Goal: Task Accomplishment & Management: Use online tool/utility

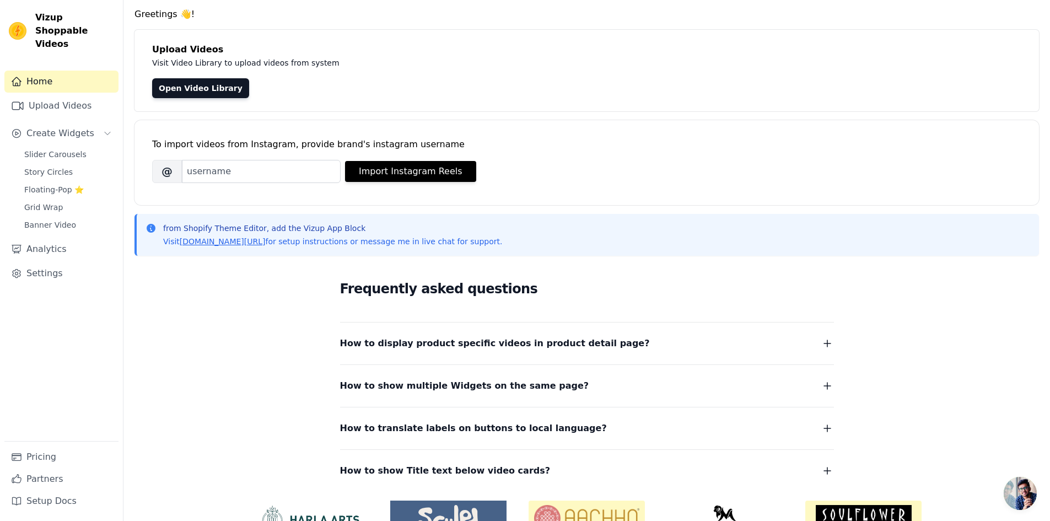
scroll to position [98, 0]
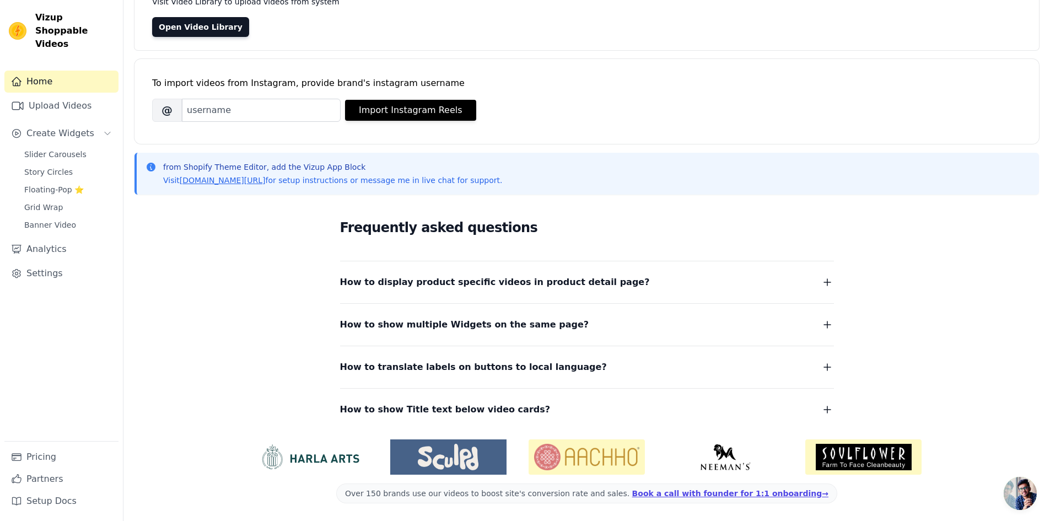
click at [790, 278] on button "How to display product specific videos in product detail page?" at bounding box center [587, 282] width 494 height 15
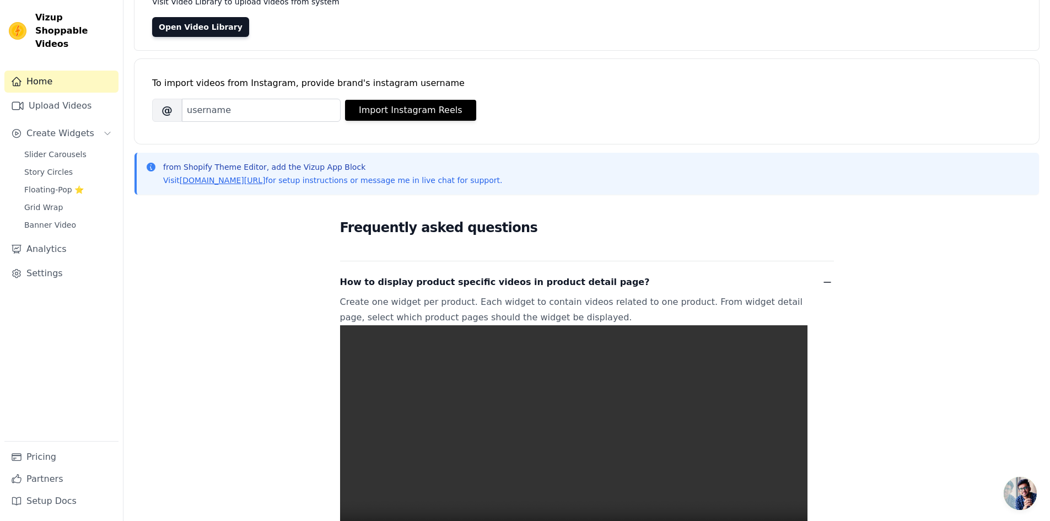
click at [791, 279] on button "How to display product specific videos in product detail page?" at bounding box center [587, 282] width 494 height 15
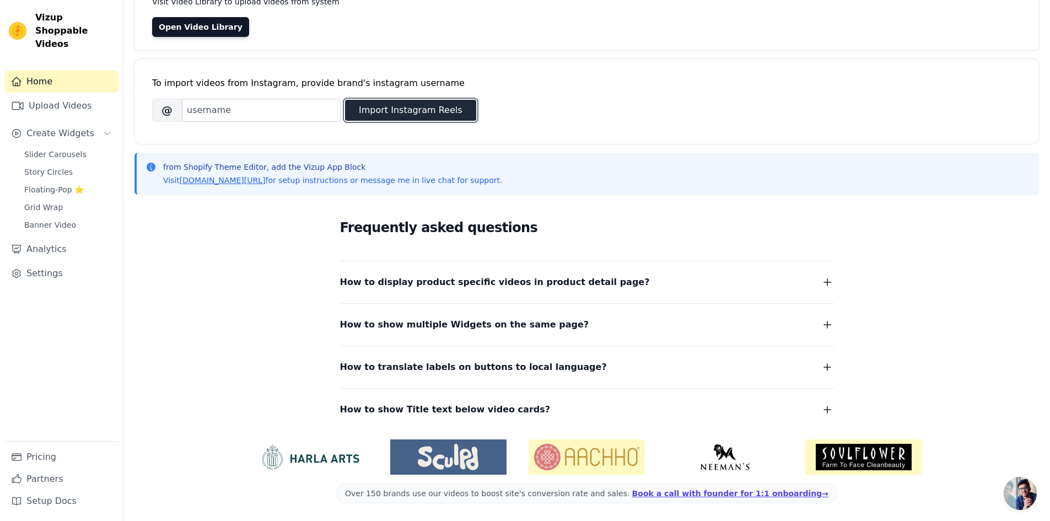
click at [454, 111] on button "Import Instagram Reels" at bounding box center [410, 110] width 131 height 21
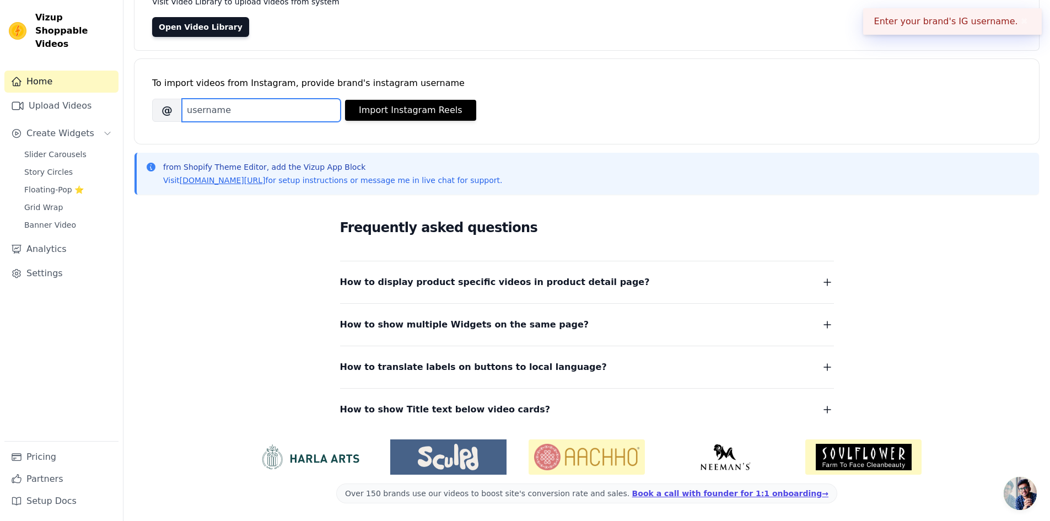
click at [270, 112] on input "Brand's Instagram Username" at bounding box center [261, 110] width 159 height 23
click at [532, 113] on div "Brand's Instagram Username @ Import Instagram Reels" at bounding box center [586, 110] width 869 height 23
click at [585, 77] on div "To import videos from Instagram, provide brand's instagram username" at bounding box center [586, 83] width 869 height 13
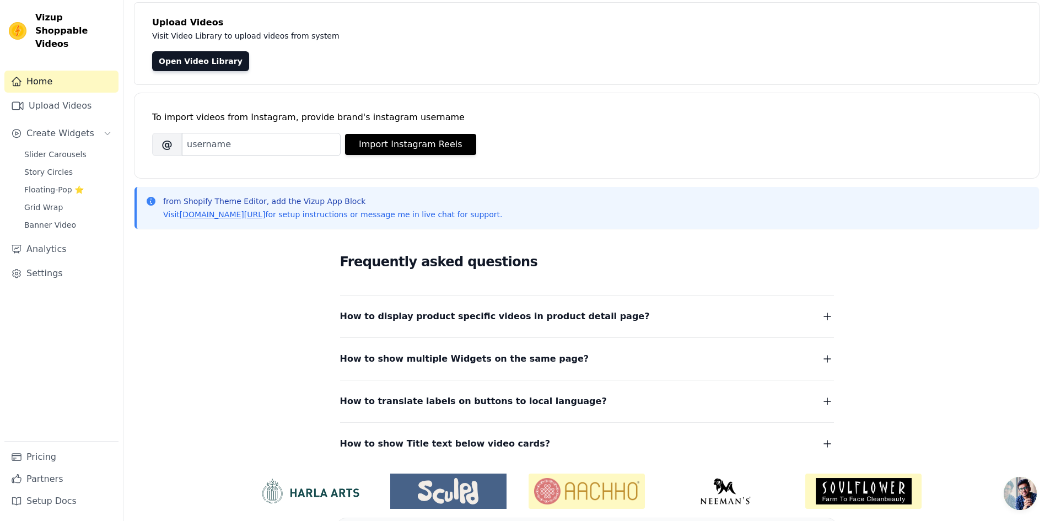
scroll to position [0, 0]
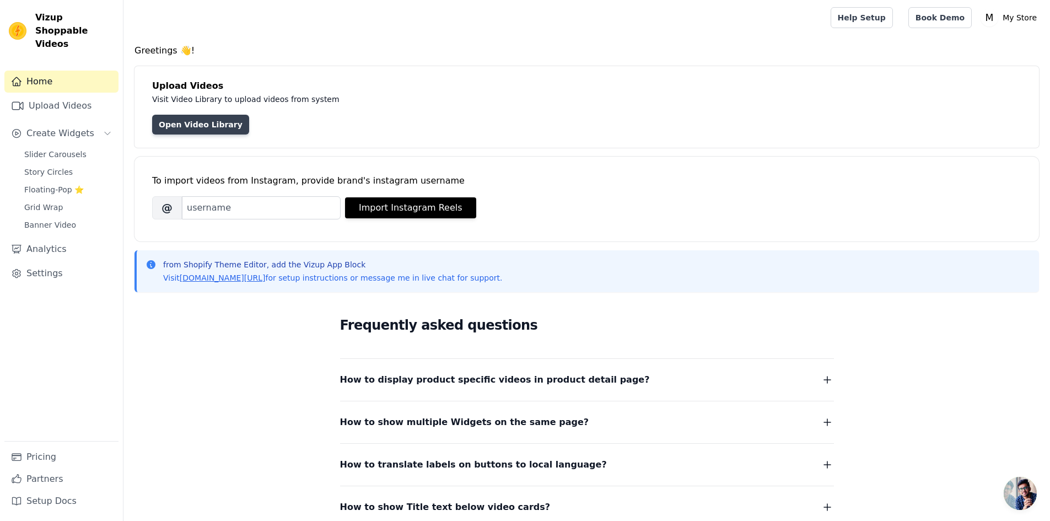
click at [202, 131] on link "Open Video Library" at bounding box center [200, 125] width 97 height 20
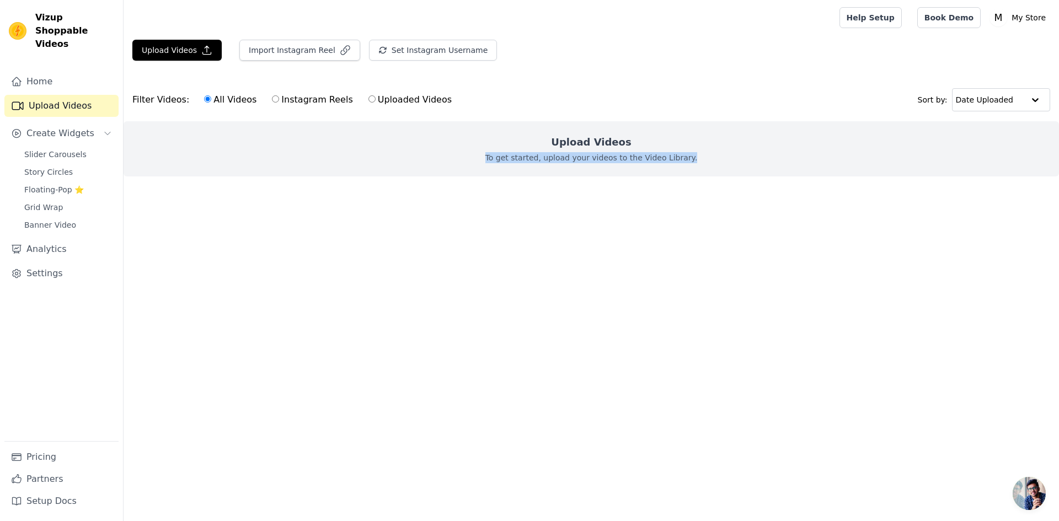
drag, startPoint x: 485, startPoint y: 160, endPoint x: 760, endPoint y: 166, distance: 275.2
click at [760, 166] on div "Upload Videos To get started, upload your videos to the Video Library." at bounding box center [590, 148] width 935 height 55
click at [771, 163] on div "Upload Videos To get started, upload your videos to the Video Library." at bounding box center [590, 148] width 935 height 55
click at [201, 51] on icon "button" at bounding box center [206, 50] width 11 height 11
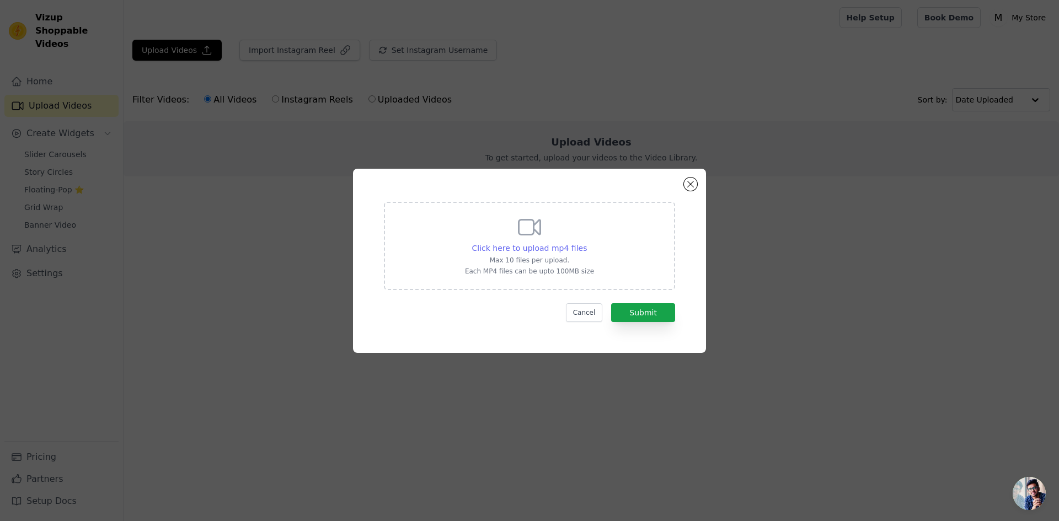
click at [542, 246] on span "Click here to upload mp4 files" at bounding box center [529, 248] width 115 height 9
click at [586, 243] on input "Click here to upload mp4 files Max 10 files per upload. Each MP4 files can be u…" at bounding box center [586, 242] width 1 height 1
type input "C:\fakepath\Black and orange.mp4"
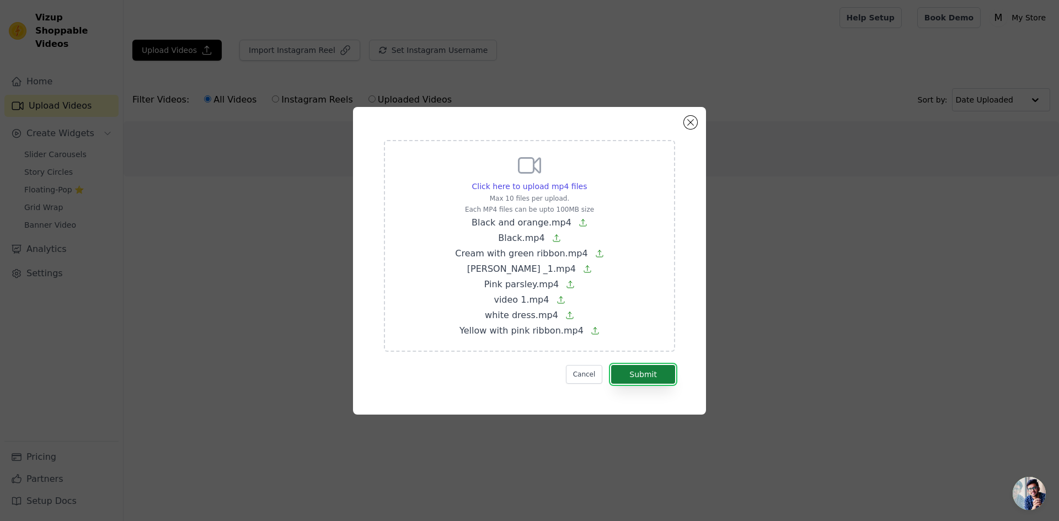
click at [652, 375] on button "Submit" at bounding box center [643, 374] width 64 height 19
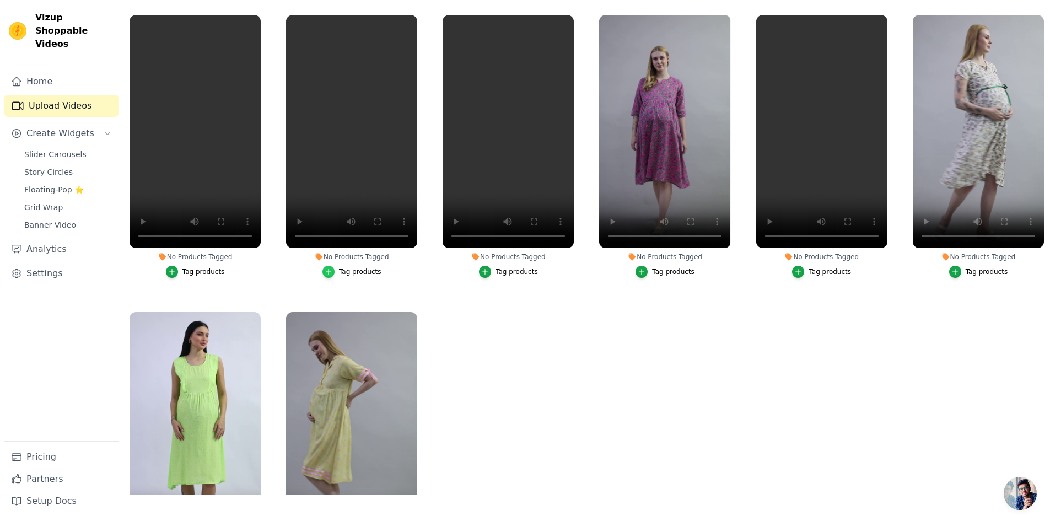
click at [326, 270] on icon "button" at bounding box center [329, 272] width 8 height 8
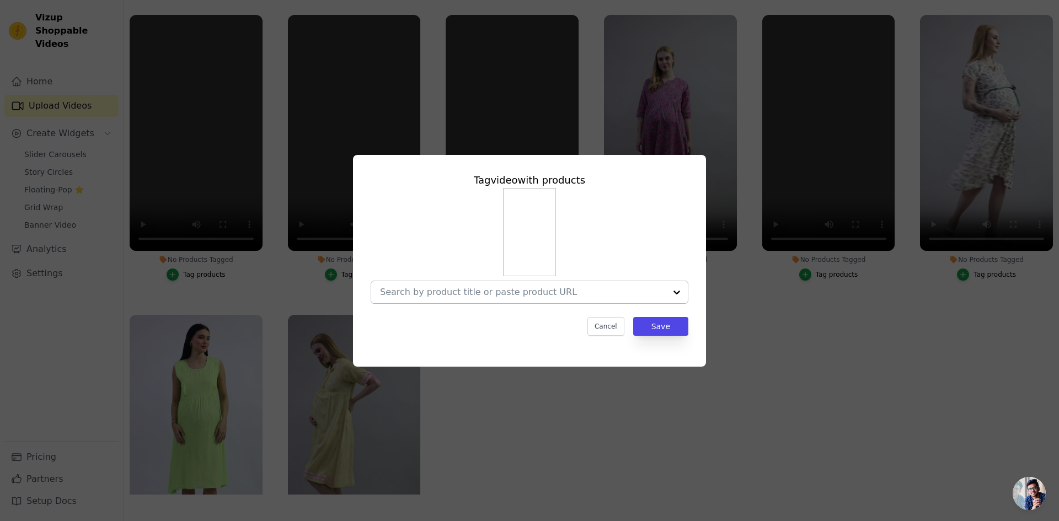
click at [674, 287] on div at bounding box center [676, 292] width 22 height 22
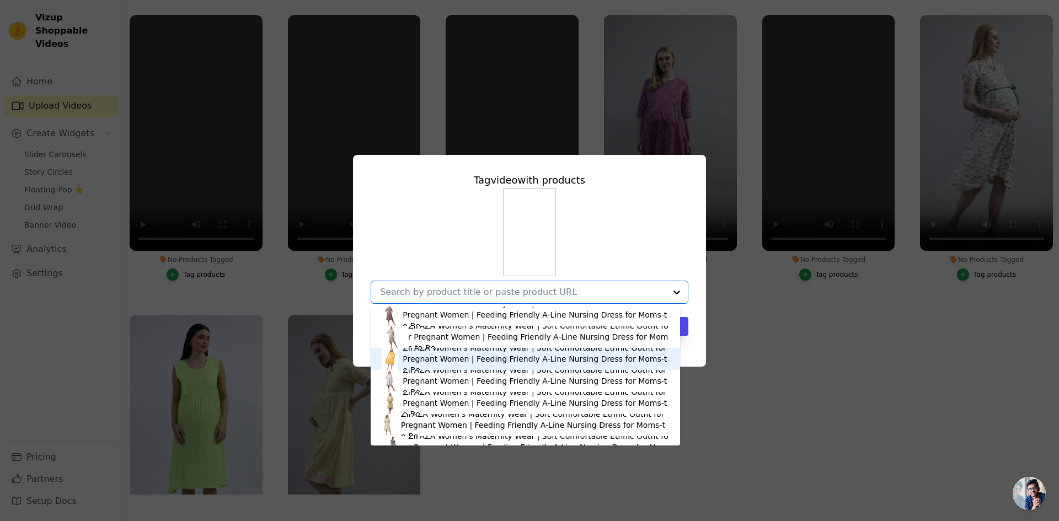
scroll to position [37, 0]
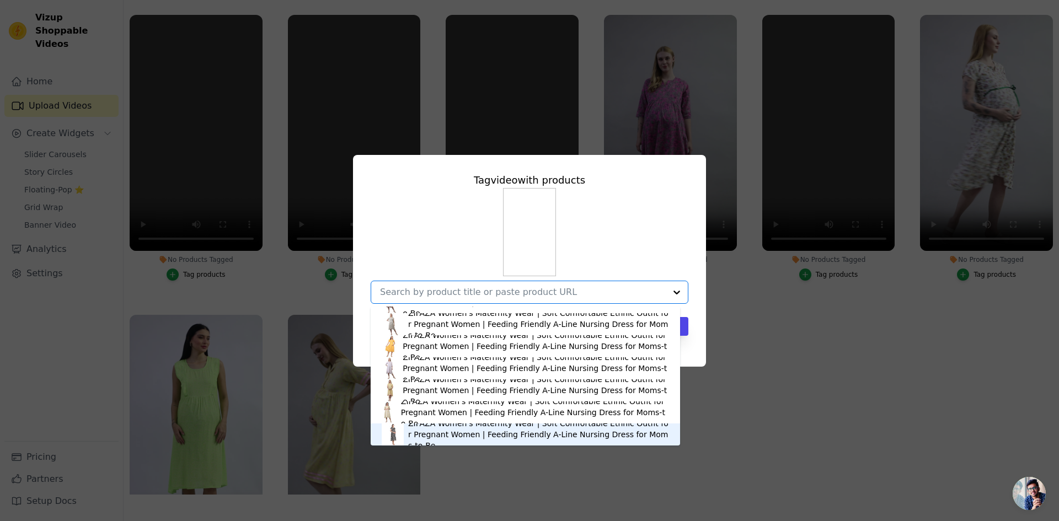
click at [436, 434] on div "ZIFAZA Women's Maternity Wear | Soft Comfortable Ethnic Outfit for Pregnant Wom…" at bounding box center [538, 434] width 261 height 33
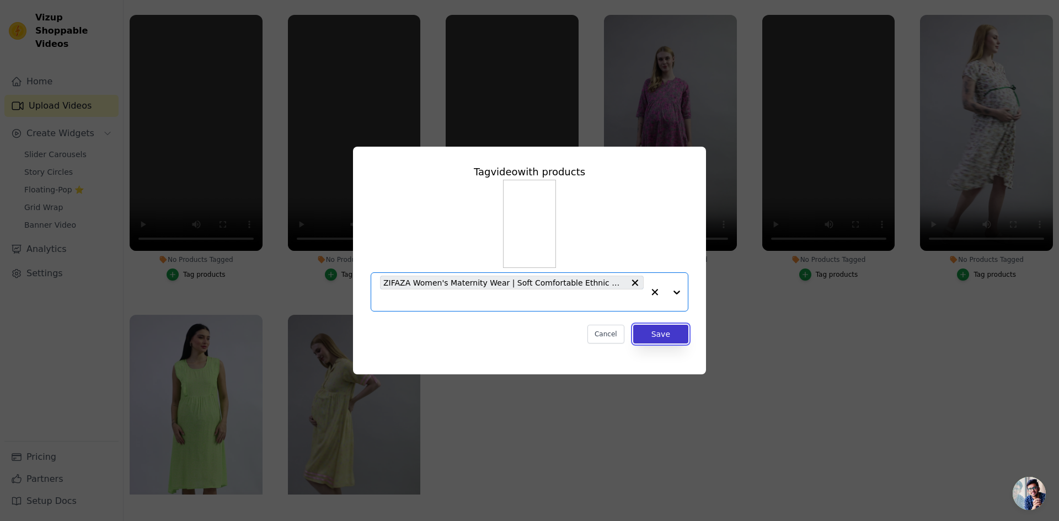
click at [673, 334] on button "Save" at bounding box center [660, 334] width 55 height 19
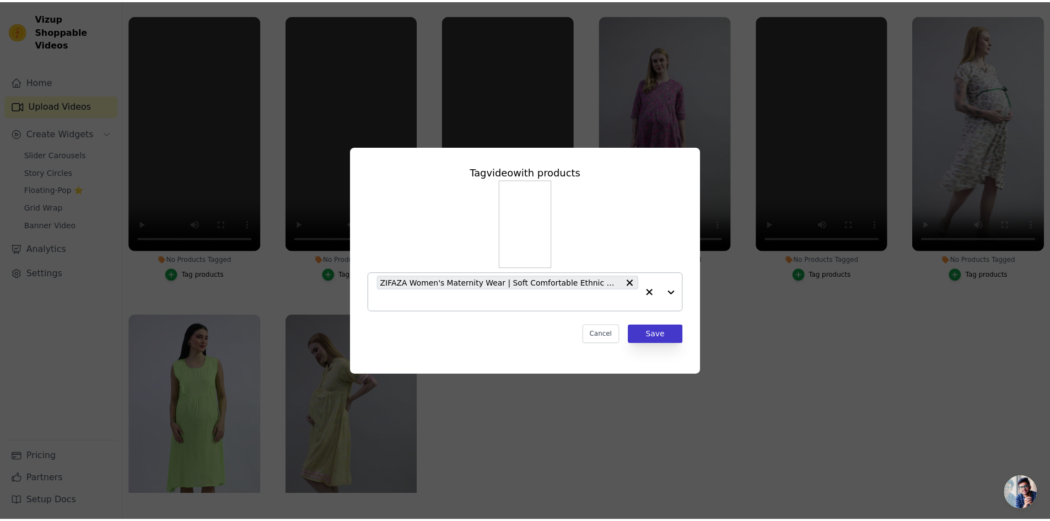
scroll to position [112, 0]
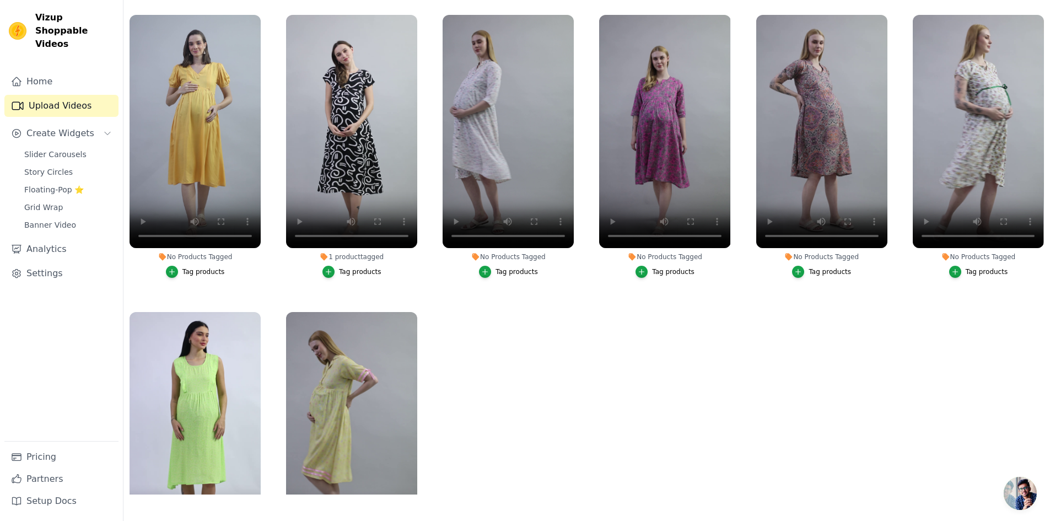
click at [186, 272] on div "Tag products" at bounding box center [203, 271] width 42 height 9
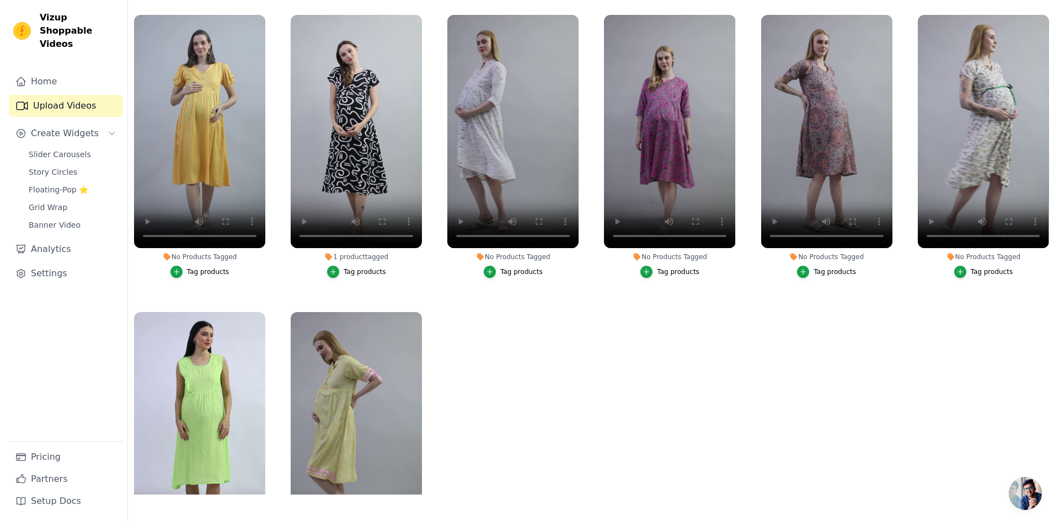
scroll to position [0, 0]
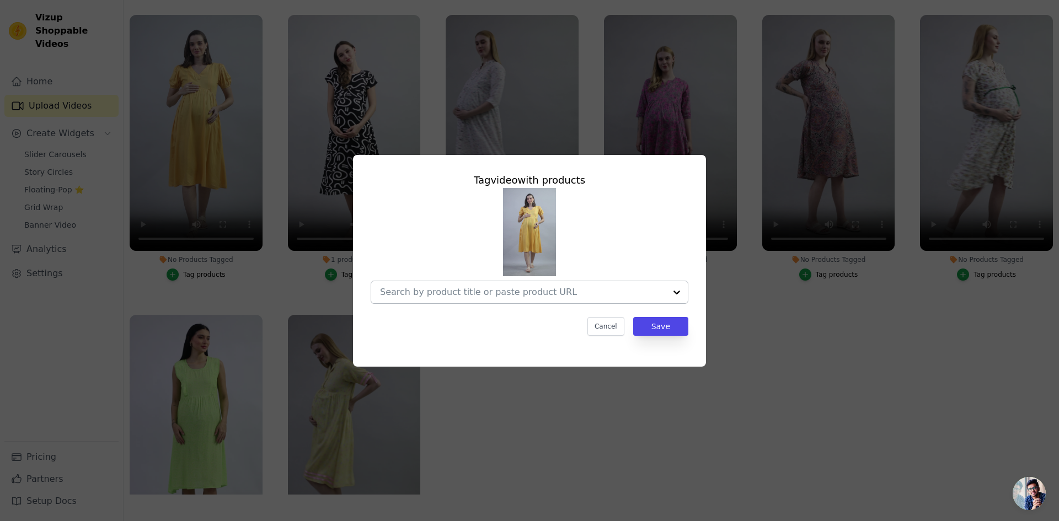
click at [679, 296] on div at bounding box center [676, 292] width 22 height 22
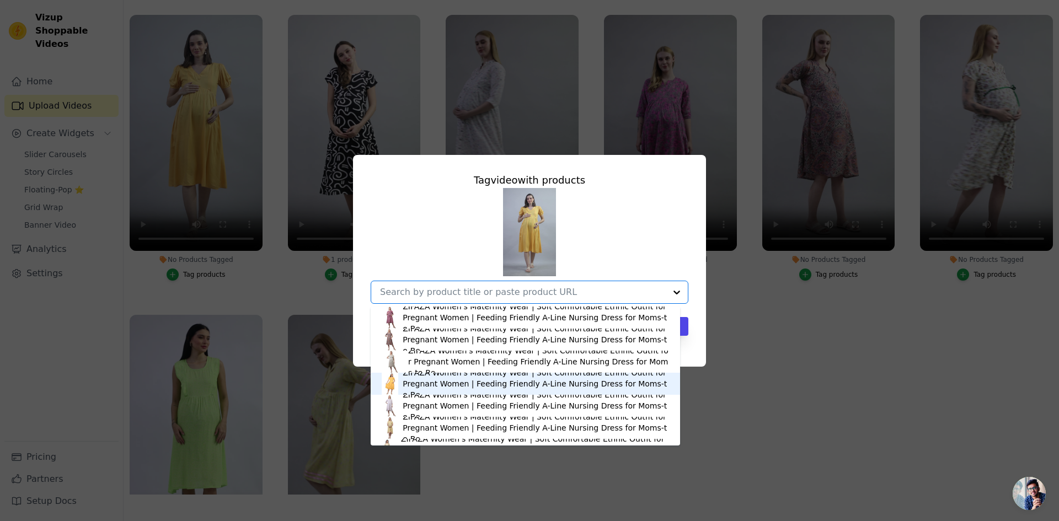
click at [433, 382] on div "ZIFAZA Women's Maternity Wear | Soft Comfortable Ethnic Outfit for Pregnant Wom…" at bounding box center [535, 383] width 266 height 33
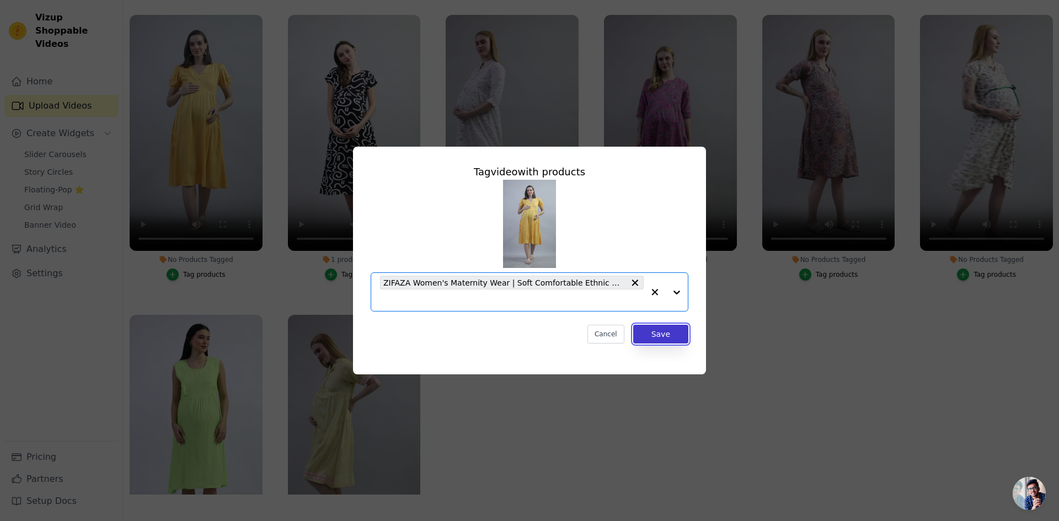
click at [661, 334] on button "Save" at bounding box center [660, 334] width 55 height 19
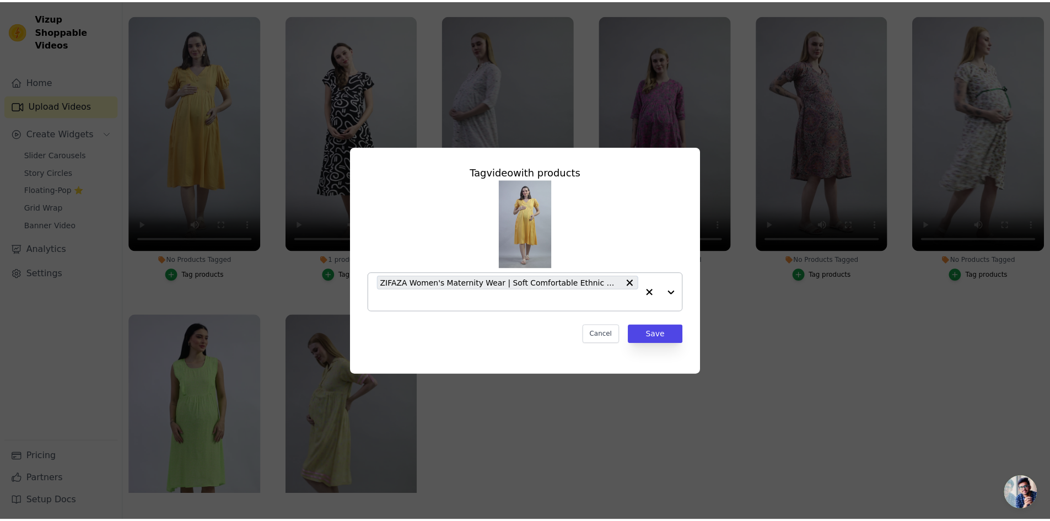
scroll to position [112, 0]
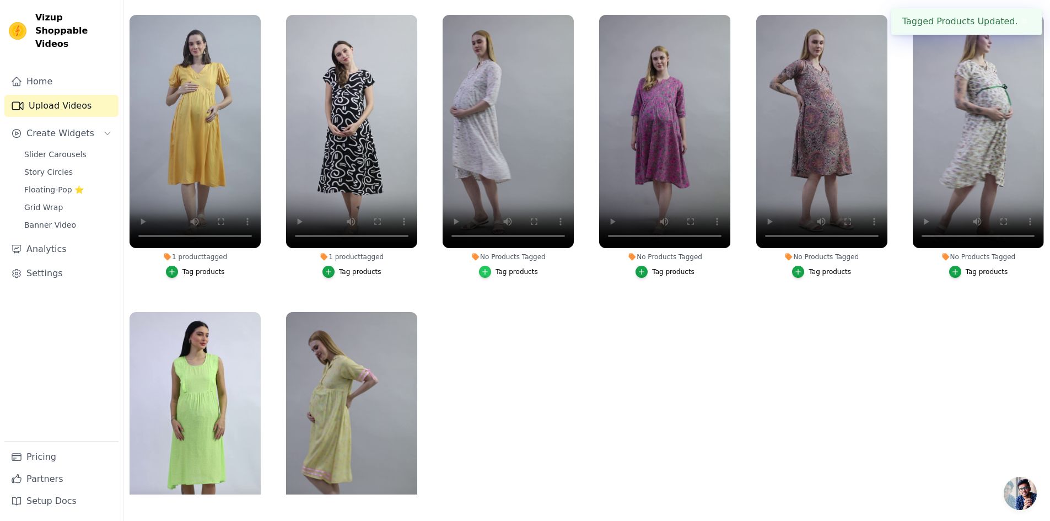
click at [486, 271] on icon "button" at bounding box center [485, 272] width 5 height 5
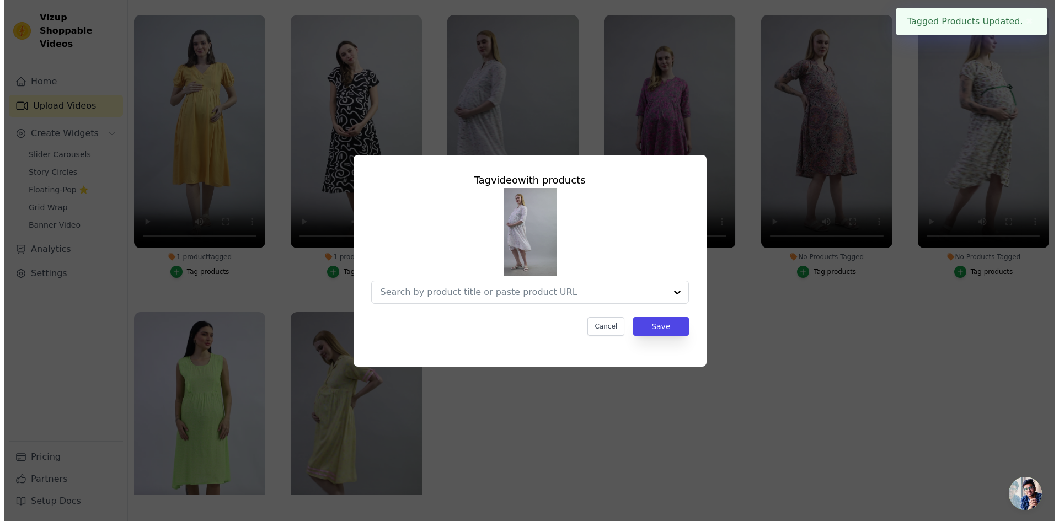
scroll to position [0, 0]
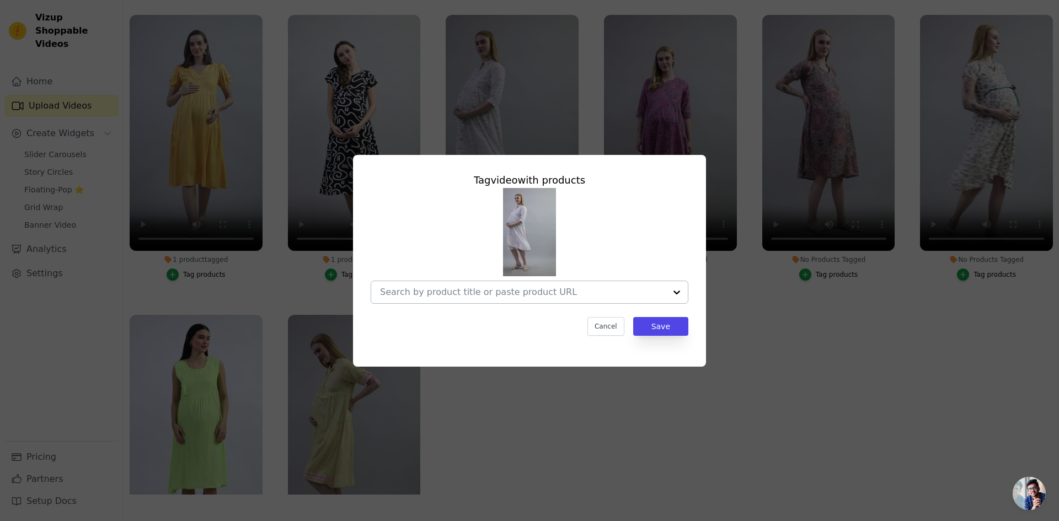
click at [683, 297] on div at bounding box center [676, 292] width 22 height 22
click at [642, 297] on input "No Products Tagged Tag video with products Option undefined, selected. Select i…" at bounding box center [523, 292] width 286 height 10
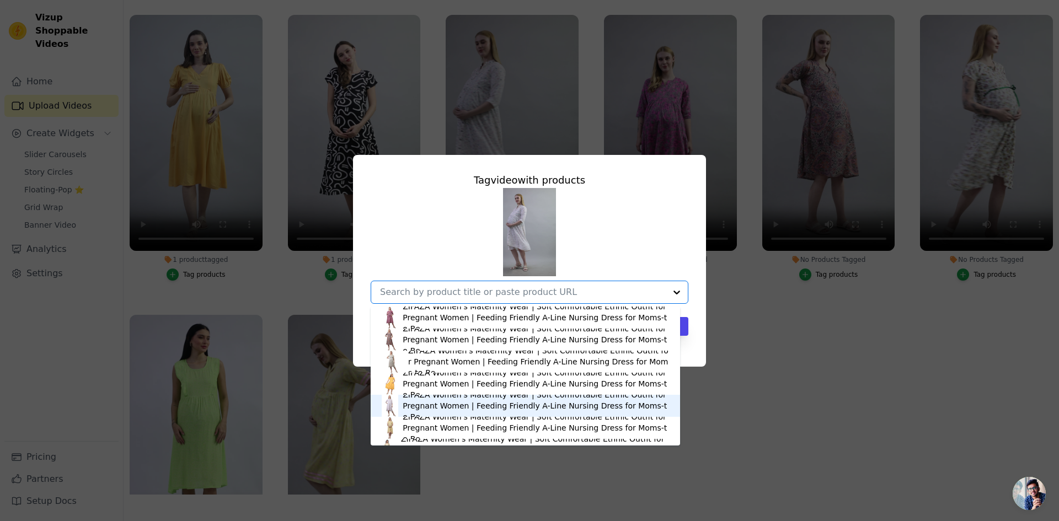
click at [461, 413] on div "ZIFAZA Women's Maternity Wear | Soft Comfortable Ethnic Outfit for Pregnant Wom…" at bounding box center [535, 405] width 266 height 33
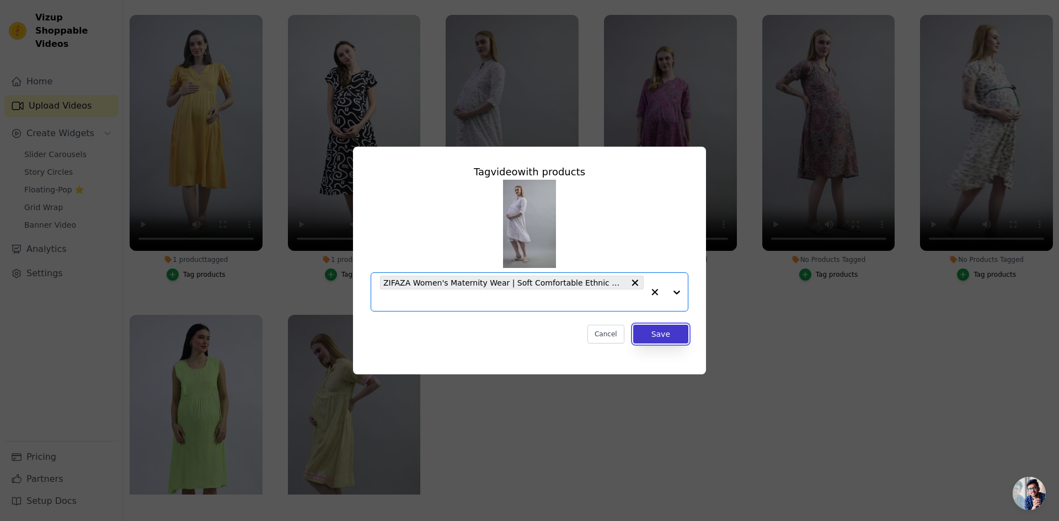
click at [657, 333] on button "Save" at bounding box center [660, 334] width 55 height 19
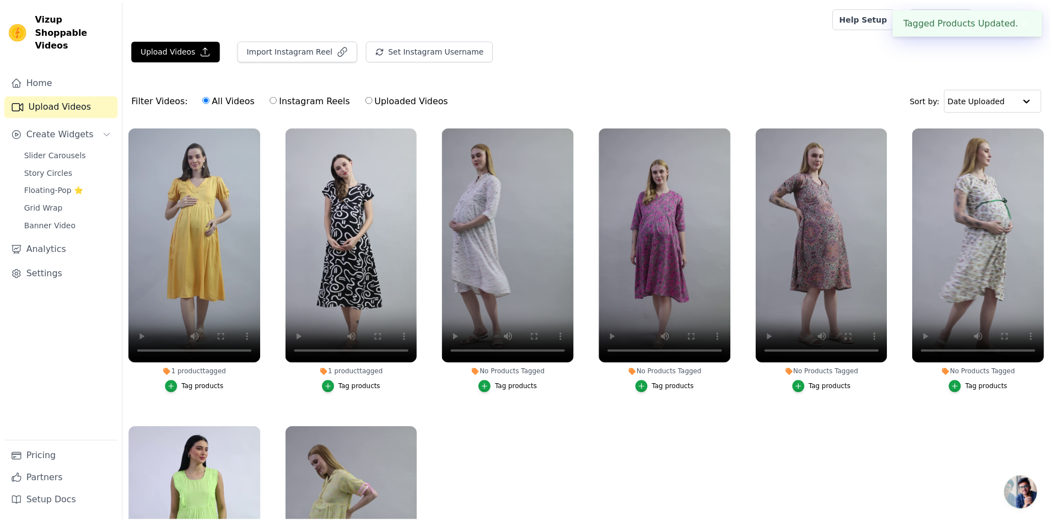
scroll to position [112, 0]
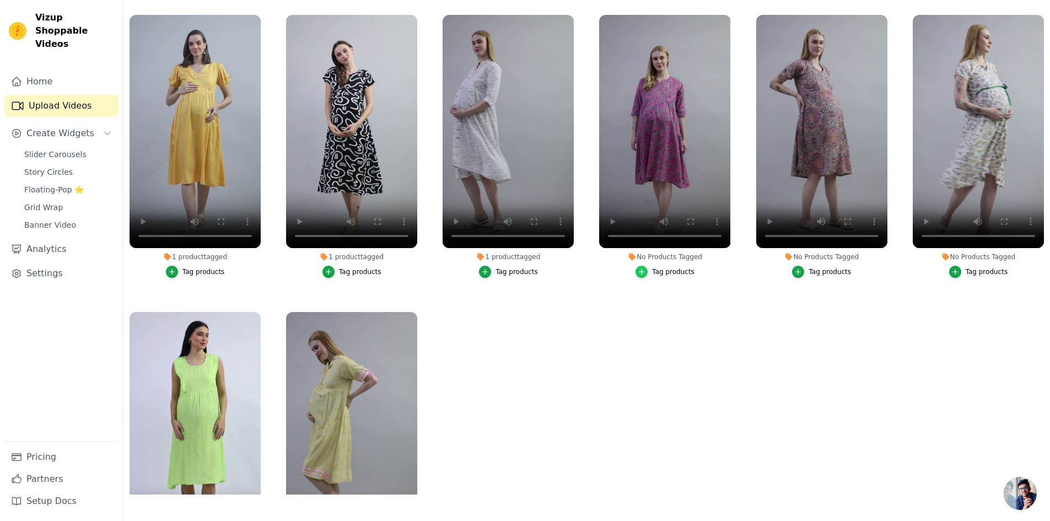
click at [646, 268] on div "button" at bounding box center [642, 272] width 12 height 12
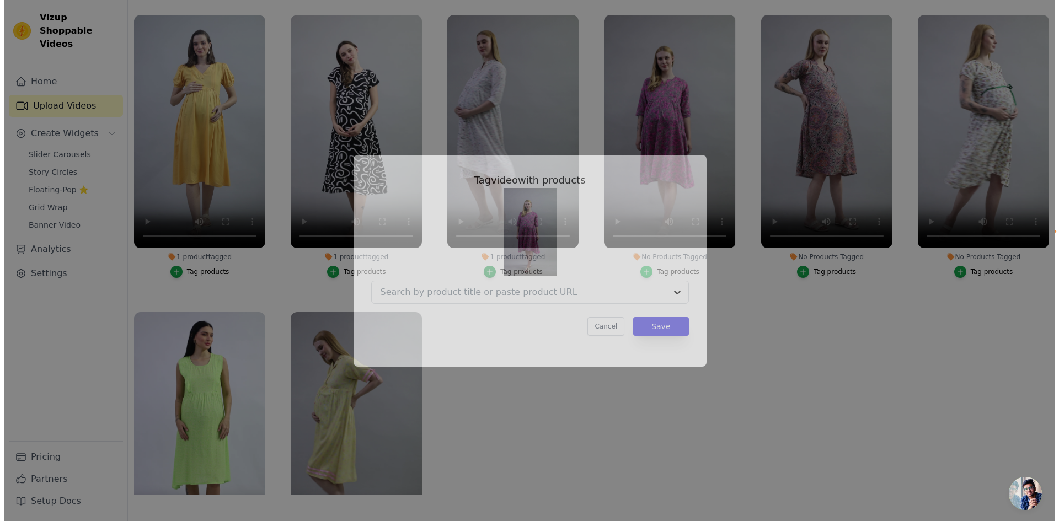
scroll to position [0, 0]
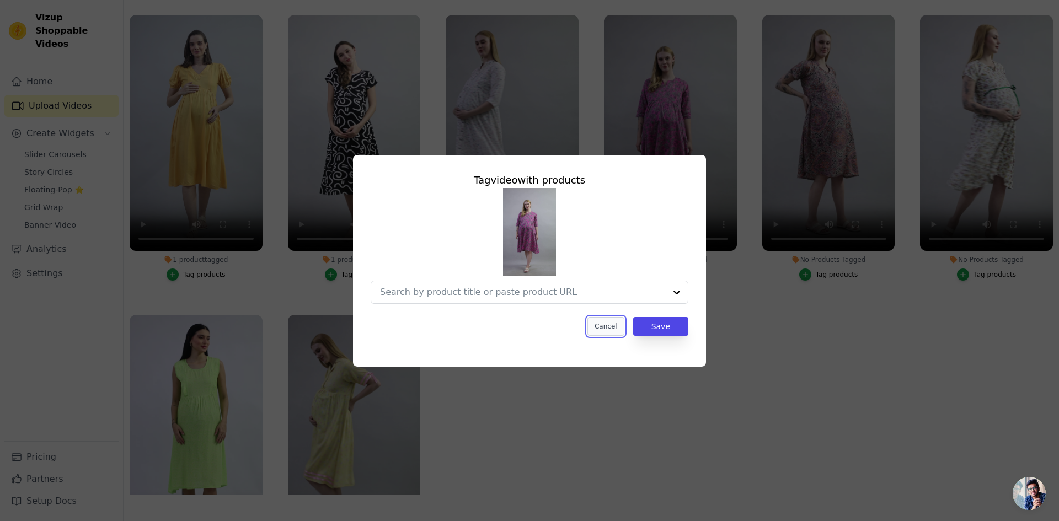
click at [608, 331] on button "Cancel" at bounding box center [605, 326] width 37 height 19
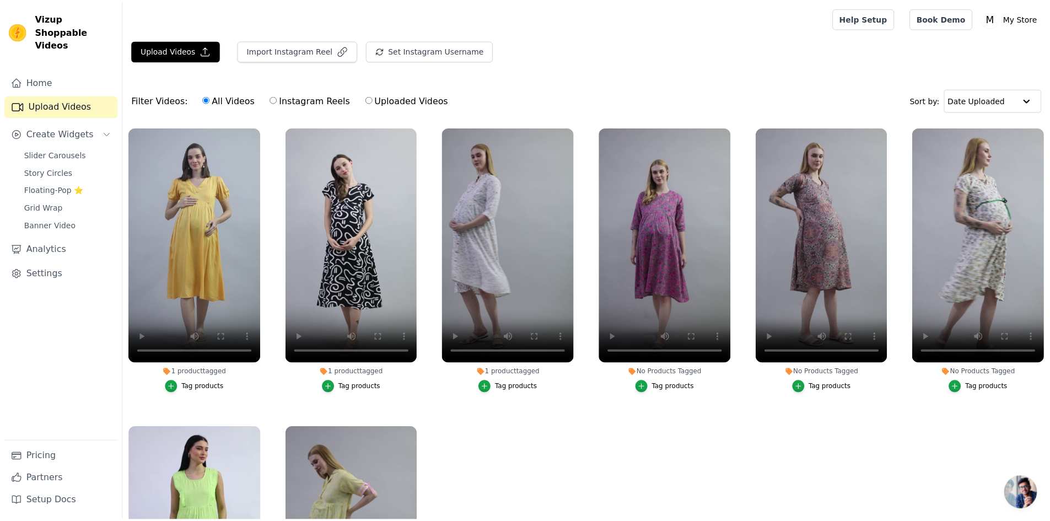
scroll to position [112, 0]
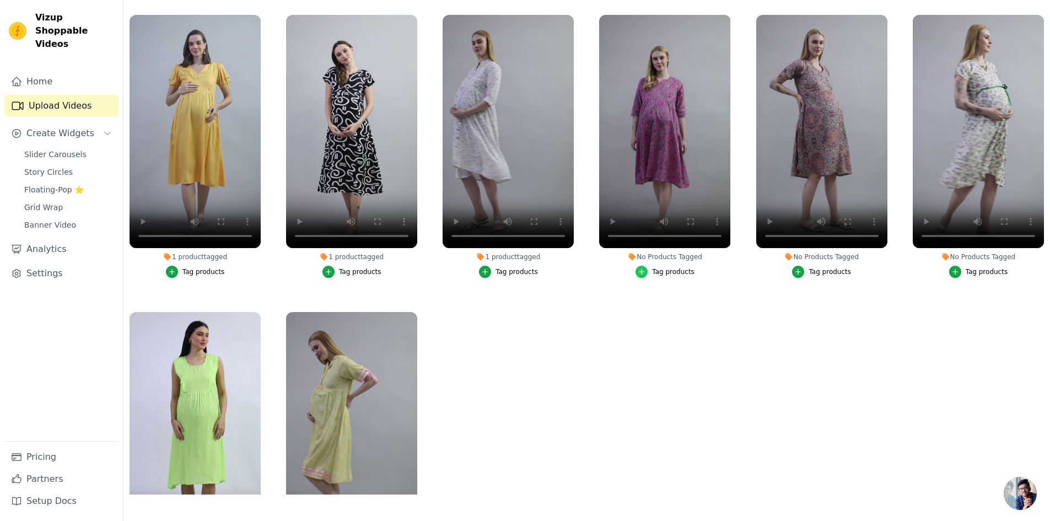
click at [641, 270] on icon "button" at bounding box center [642, 272] width 5 height 5
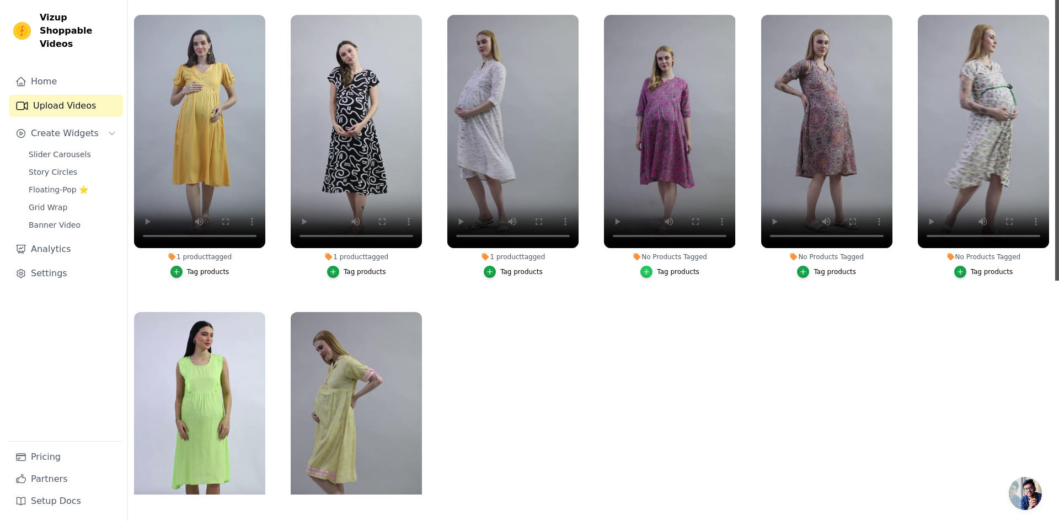
scroll to position [0, 0]
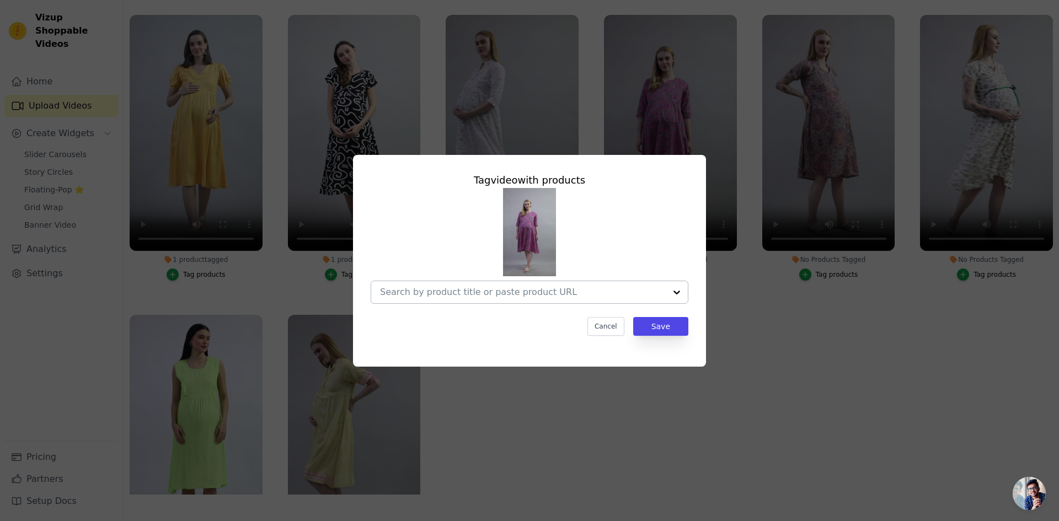
click at [685, 294] on div at bounding box center [676, 292] width 22 height 22
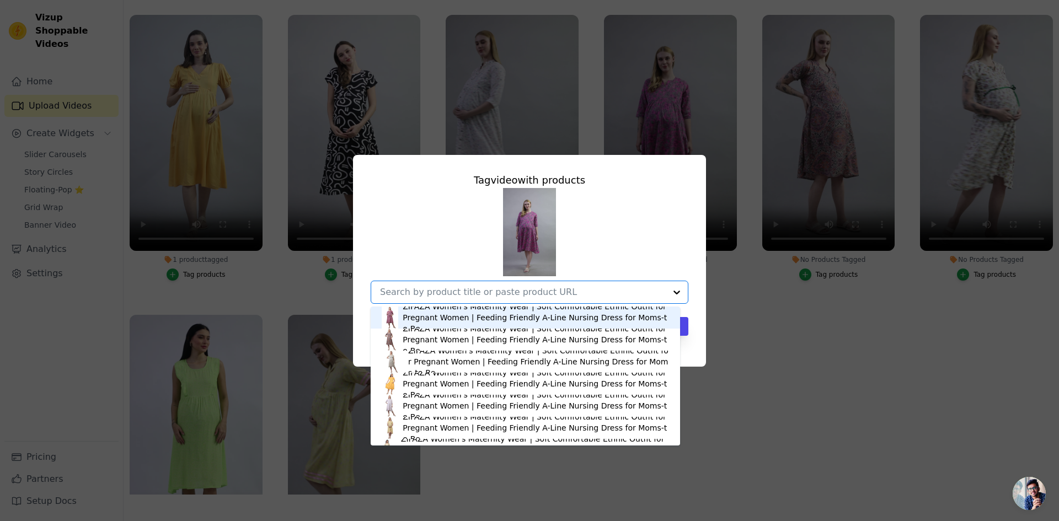
click at [496, 315] on div "ZIFAZA Women's Maternity Wear | Soft Comfortable Ethnic Outfit for Pregnant Wom…" at bounding box center [535, 317] width 266 height 33
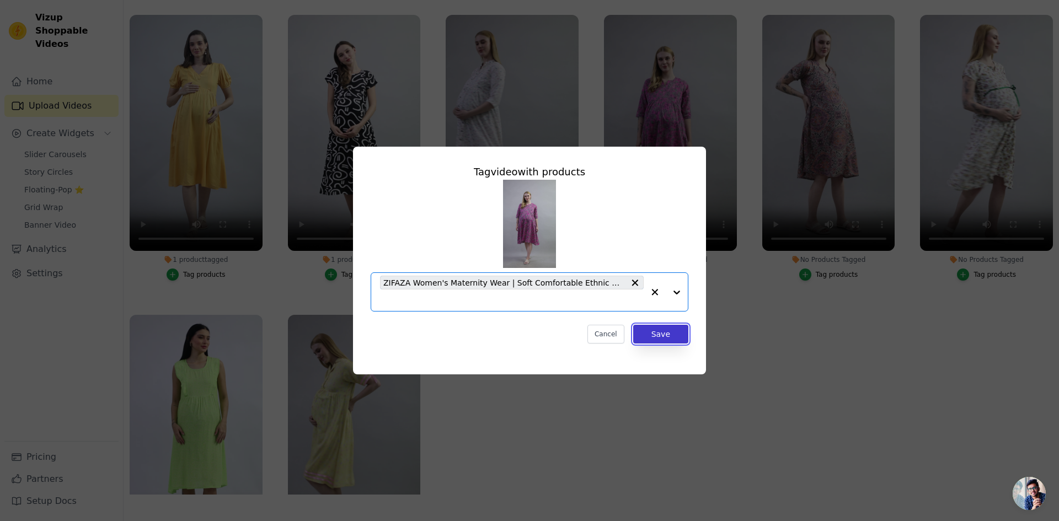
click at [678, 332] on button "Save" at bounding box center [660, 334] width 55 height 19
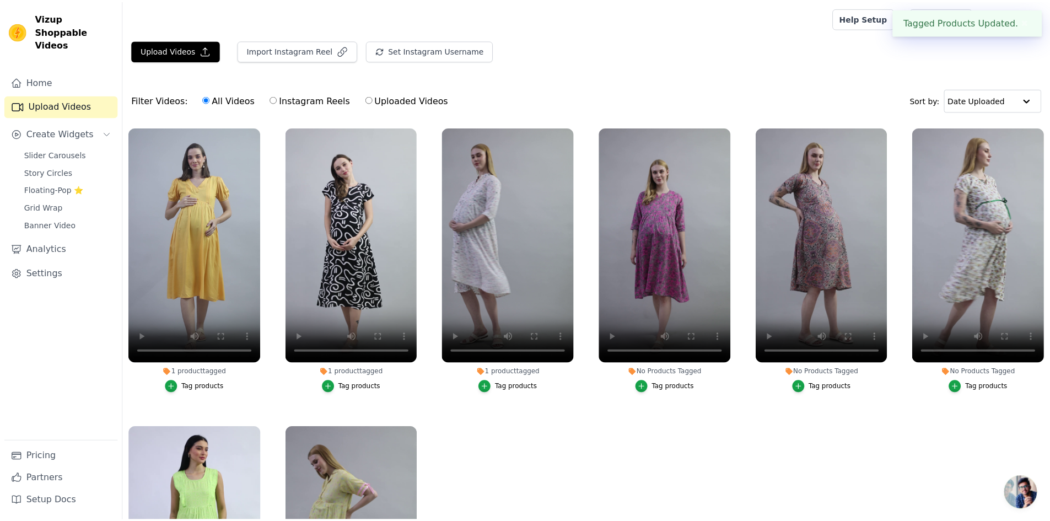
scroll to position [112, 0]
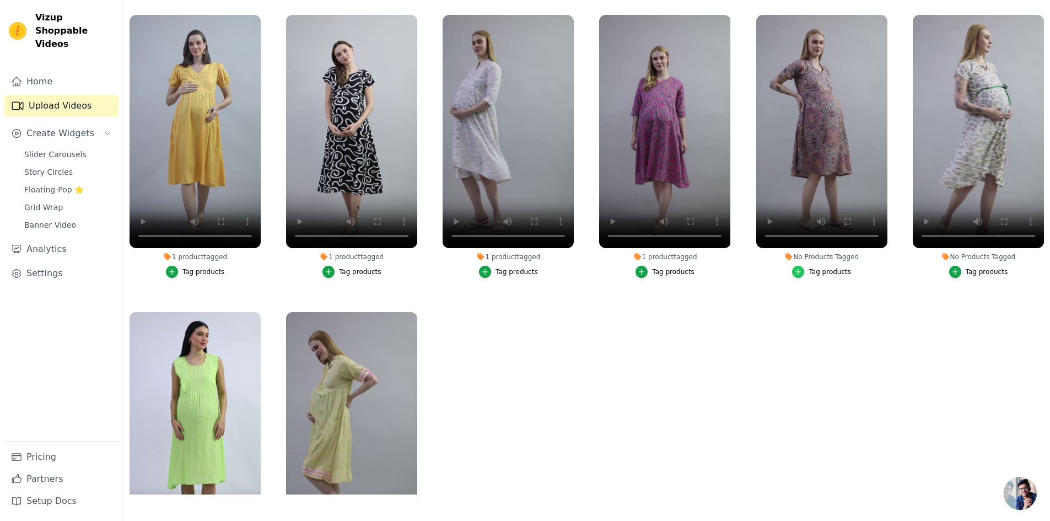
click at [799, 272] on icon "button" at bounding box center [798, 272] width 8 height 8
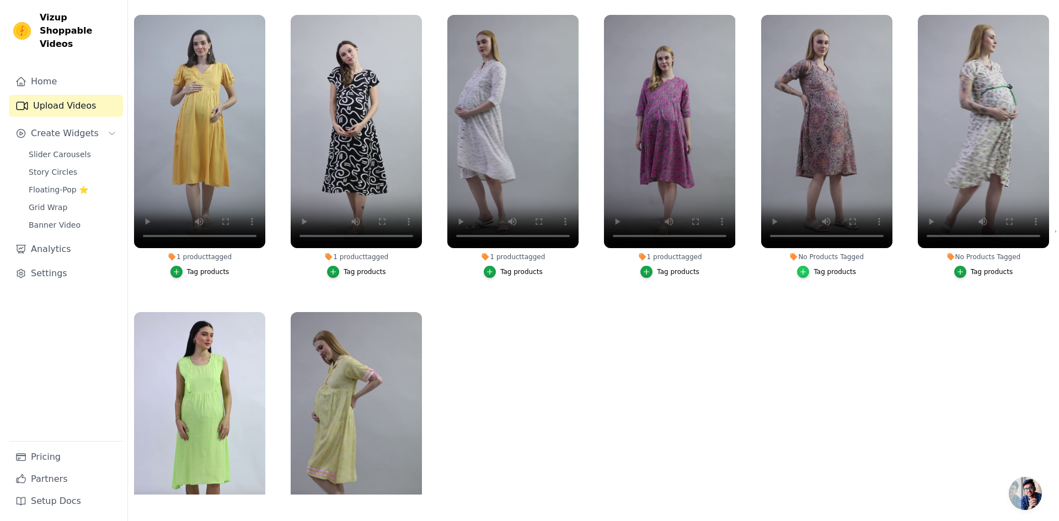
scroll to position [0, 0]
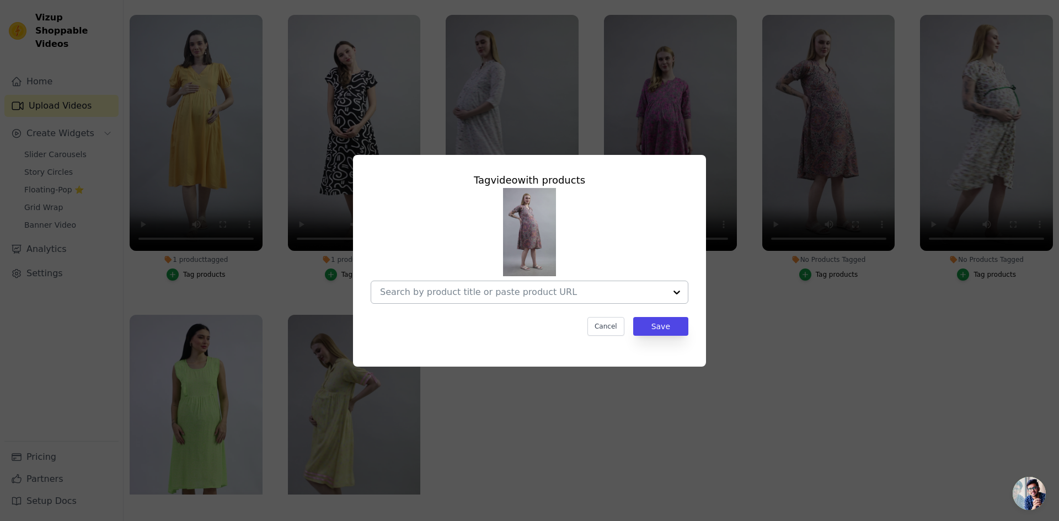
click at [676, 292] on div at bounding box center [676, 292] width 22 height 22
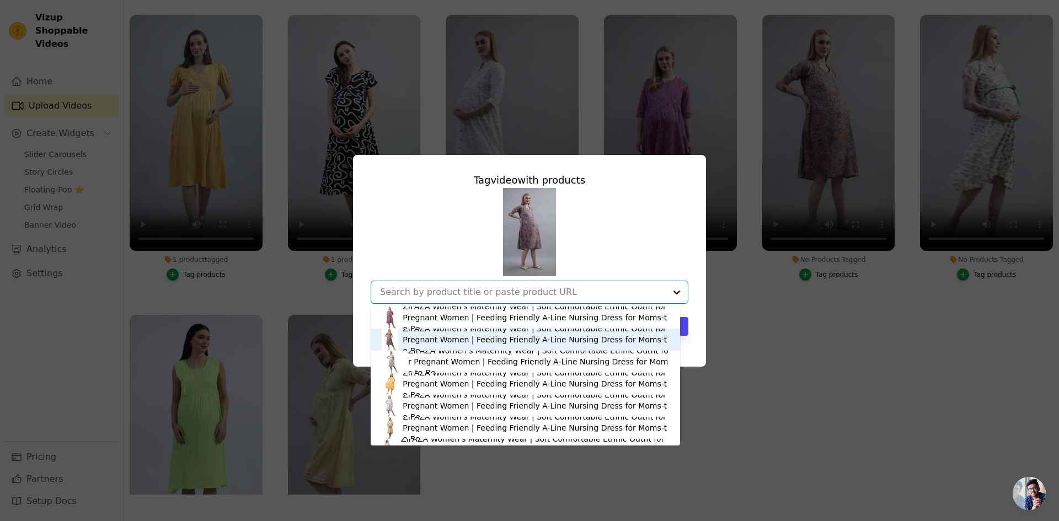
click at [547, 335] on div "ZIFAZA Women's Maternity Wear | Soft Comfortable Ethnic Outfit for Pregnant Wom…" at bounding box center [535, 339] width 266 height 33
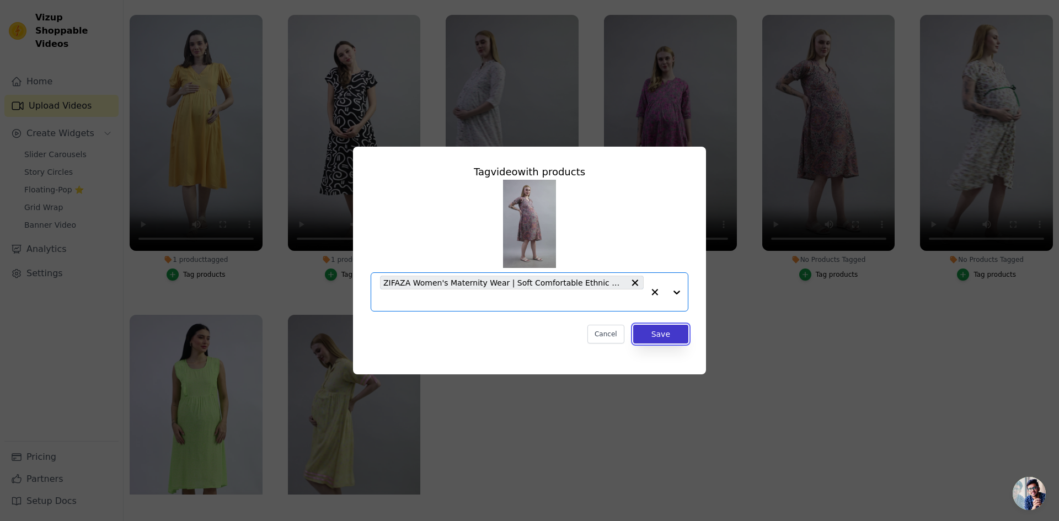
click at [667, 335] on button "Save" at bounding box center [660, 334] width 55 height 19
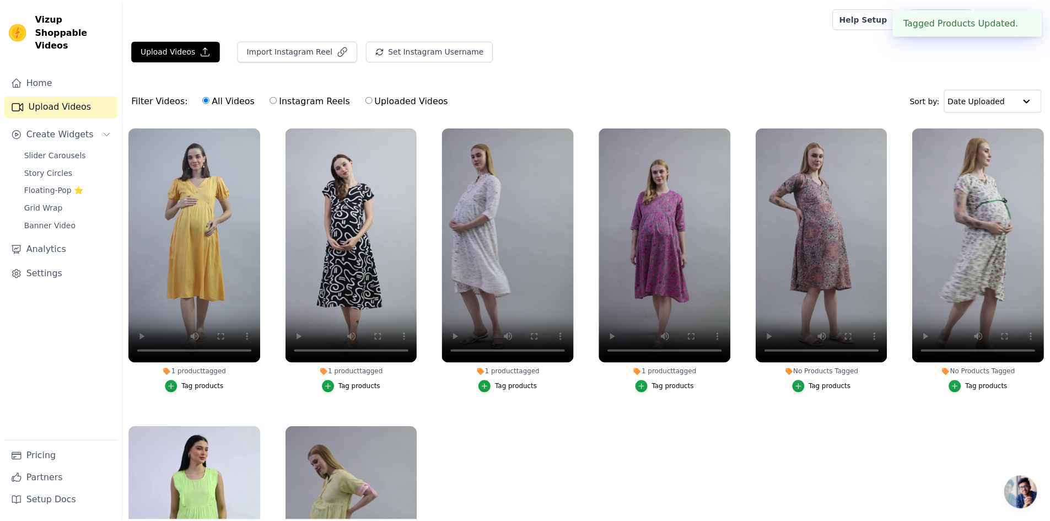
scroll to position [112, 0]
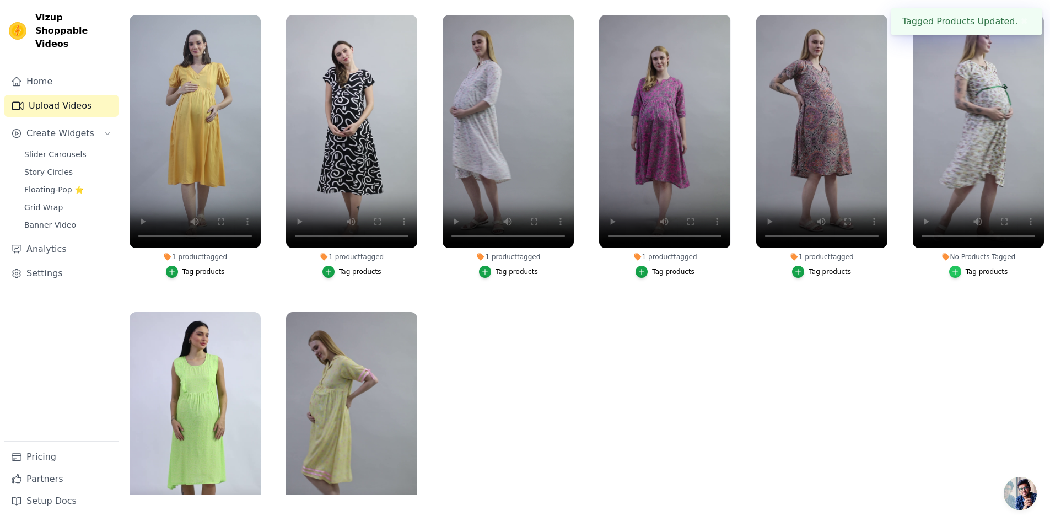
click at [952, 272] on icon "button" at bounding box center [956, 272] width 8 height 8
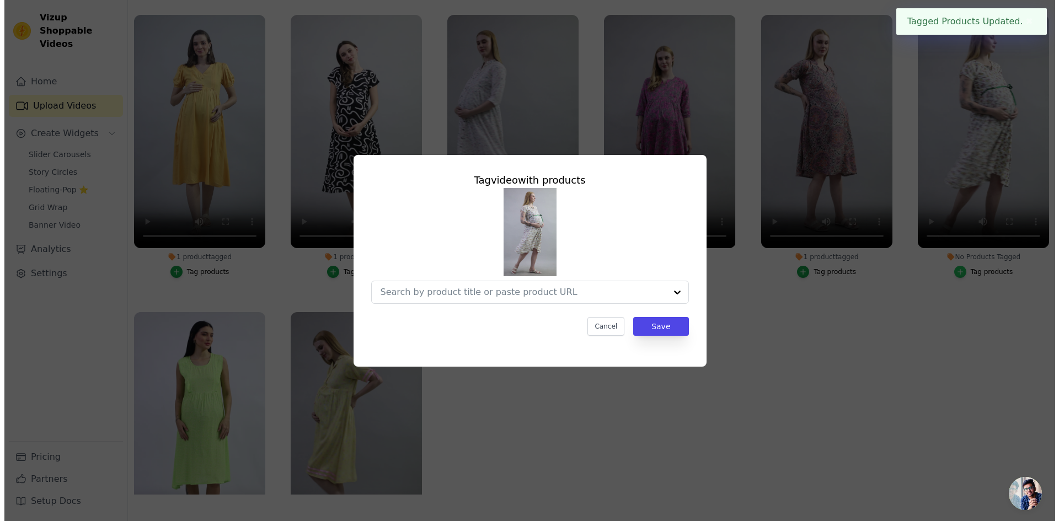
scroll to position [0, 0]
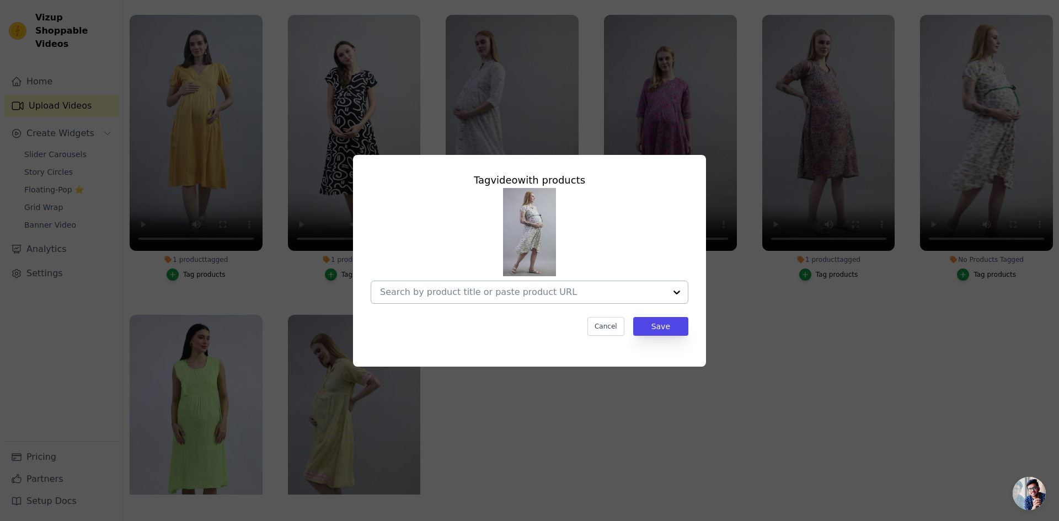
click at [673, 292] on div at bounding box center [676, 292] width 22 height 22
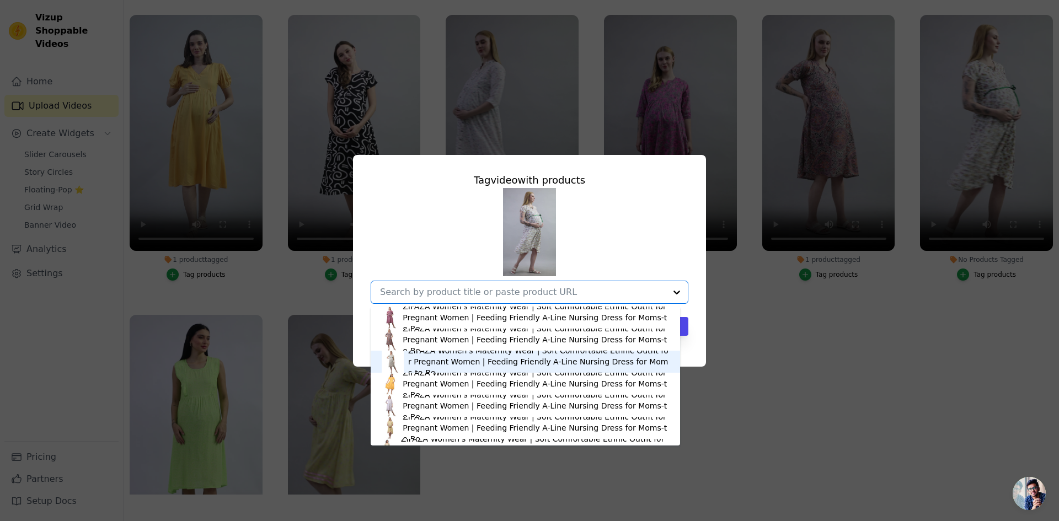
click at [491, 362] on div "ZIFAZA Women's Maternity Wear | Soft Comfortable Ethnic Outfit for Pregnant Wom…" at bounding box center [538, 361] width 261 height 33
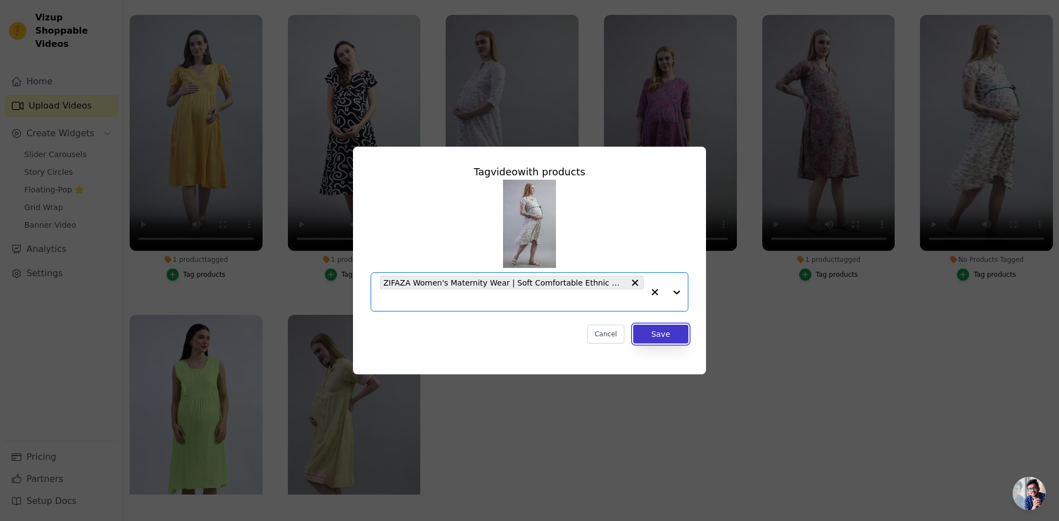
click at [654, 333] on button "Save" at bounding box center [660, 334] width 55 height 19
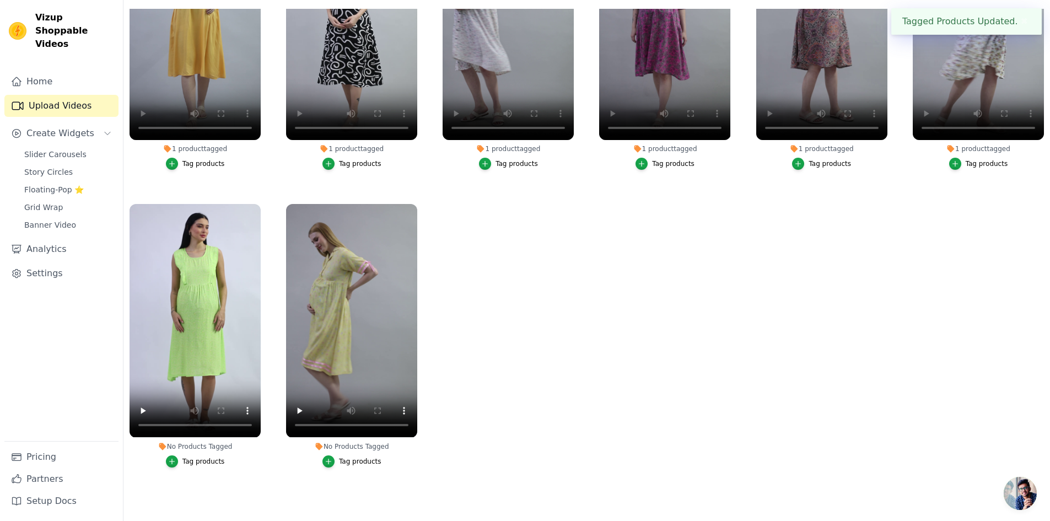
scroll to position [111, 0]
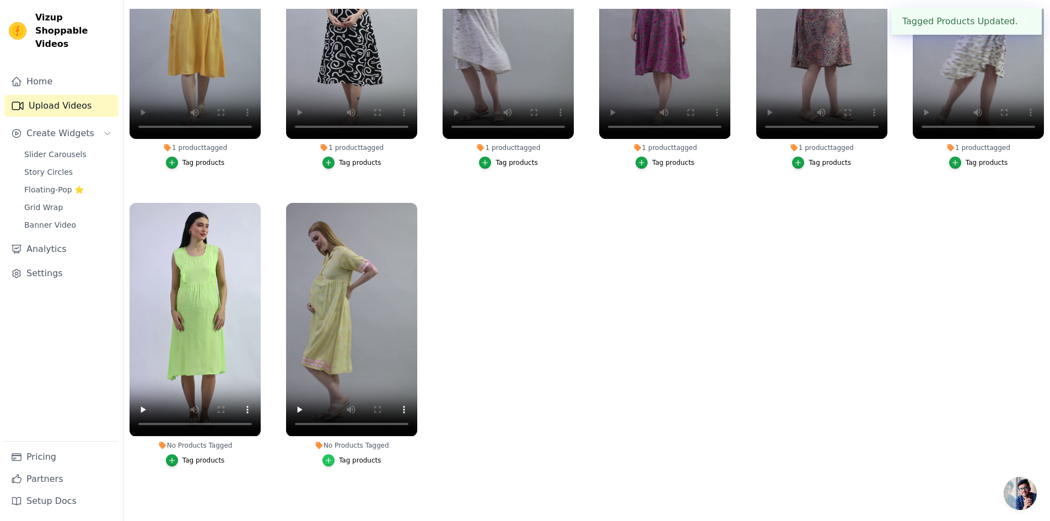
click at [328, 456] on icon "button" at bounding box center [329, 460] width 8 height 8
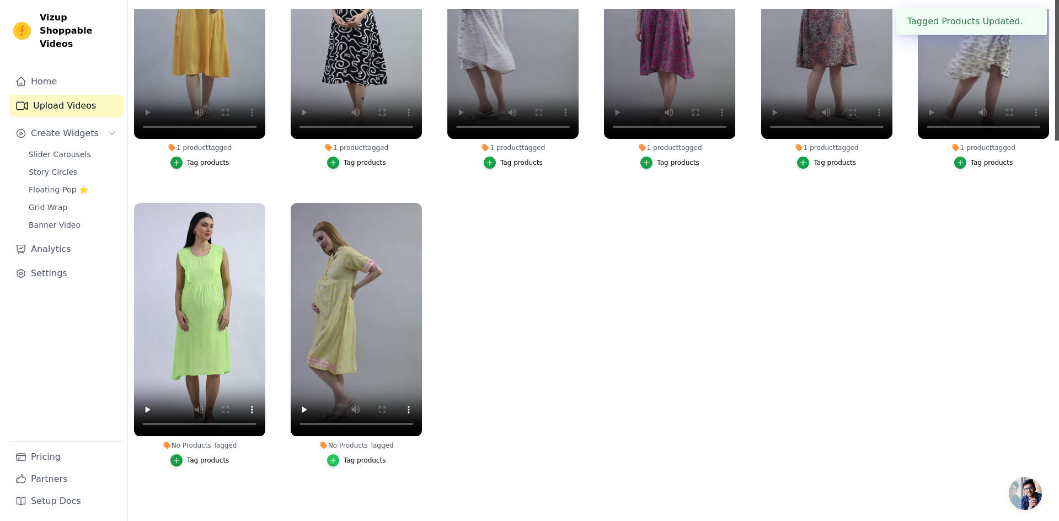
scroll to position [0, 0]
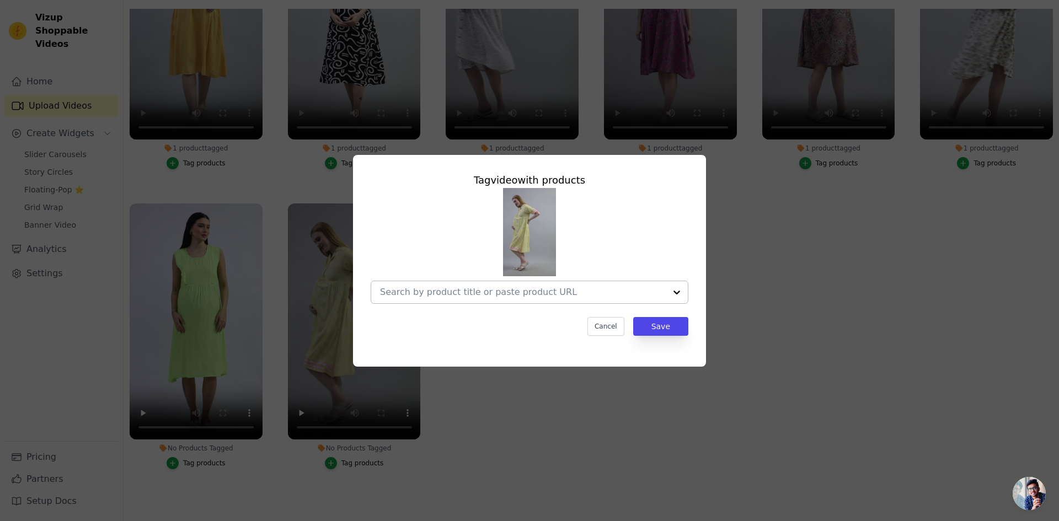
click at [679, 298] on div at bounding box center [676, 292] width 22 height 22
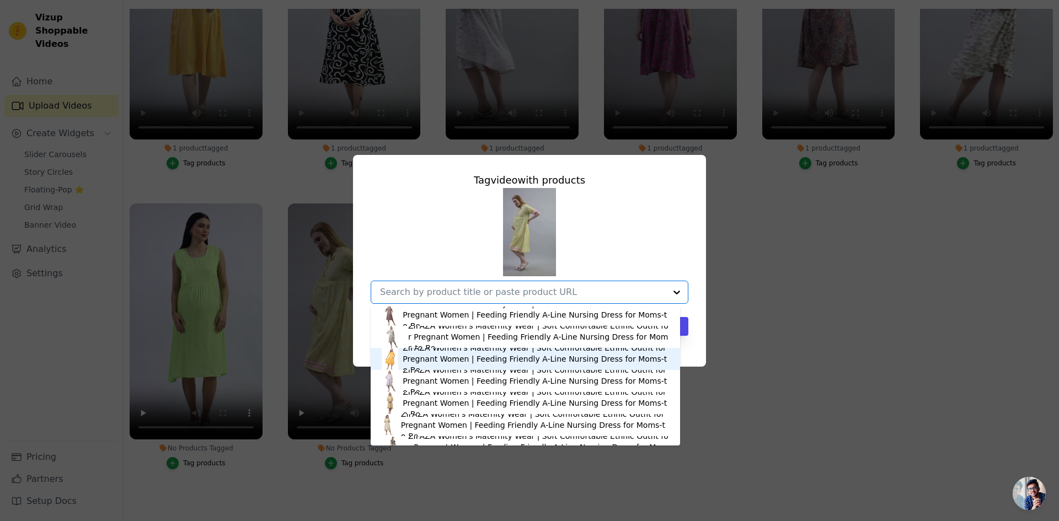
scroll to position [37, 0]
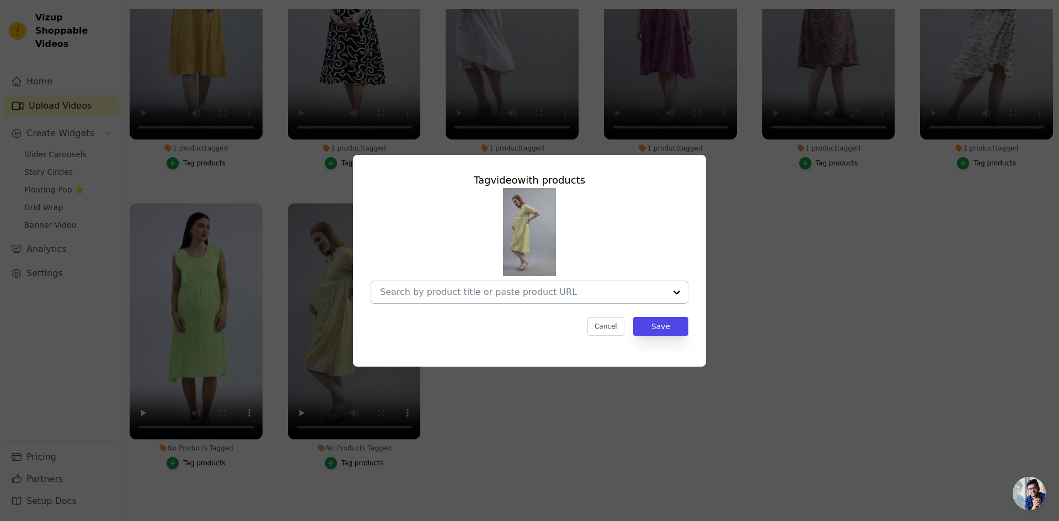
click at [638, 294] on input "No Products Tagged Tag video with products Cancel Save Tag products" at bounding box center [523, 292] width 286 height 10
click at [593, 298] on div at bounding box center [523, 292] width 286 height 22
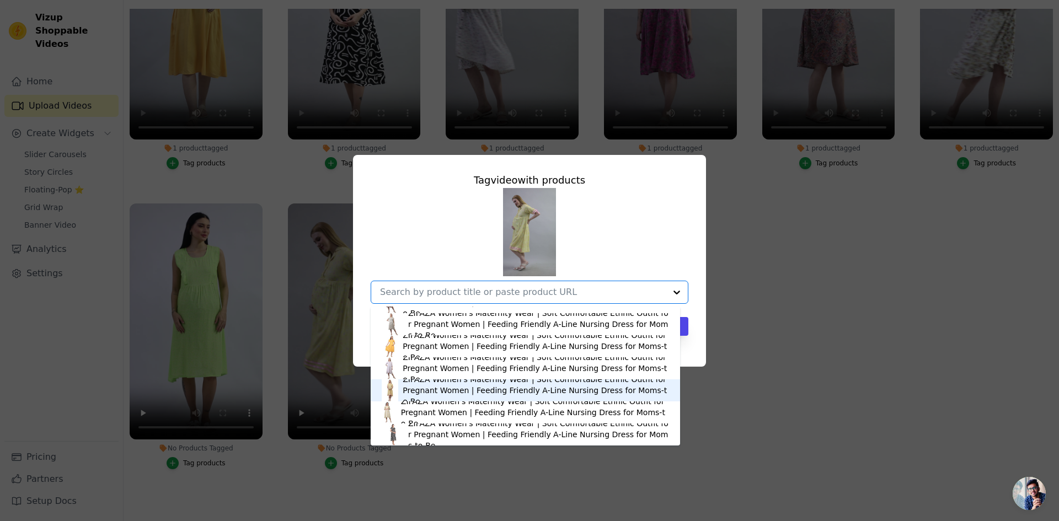
click at [452, 390] on div "ZIFAZA Women's Maternity Wear | Soft Comfortable Ethnic Outfit for Pregnant Wom…" at bounding box center [535, 390] width 266 height 33
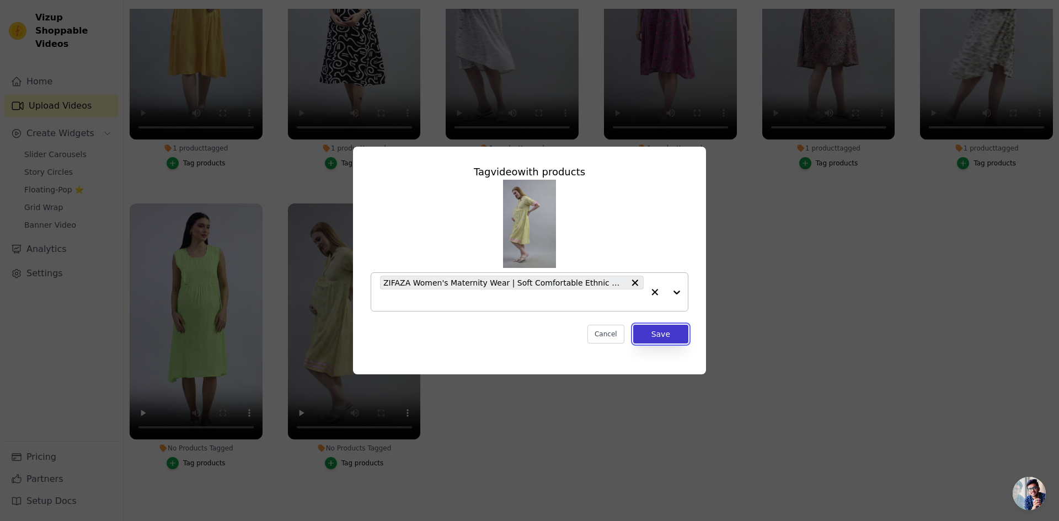
click at [670, 333] on button "Save" at bounding box center [660, 334] width 55 height 19
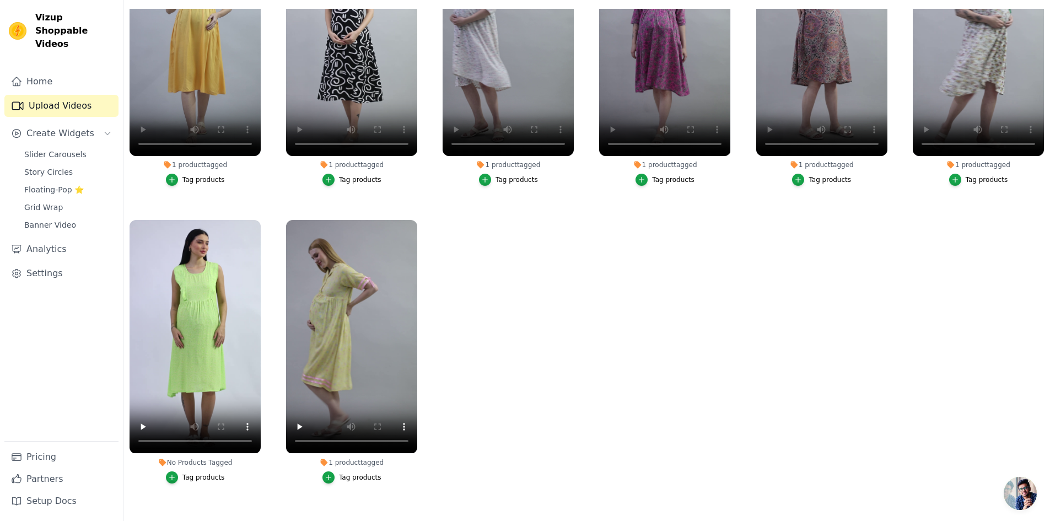
scroll to position [111, 0]
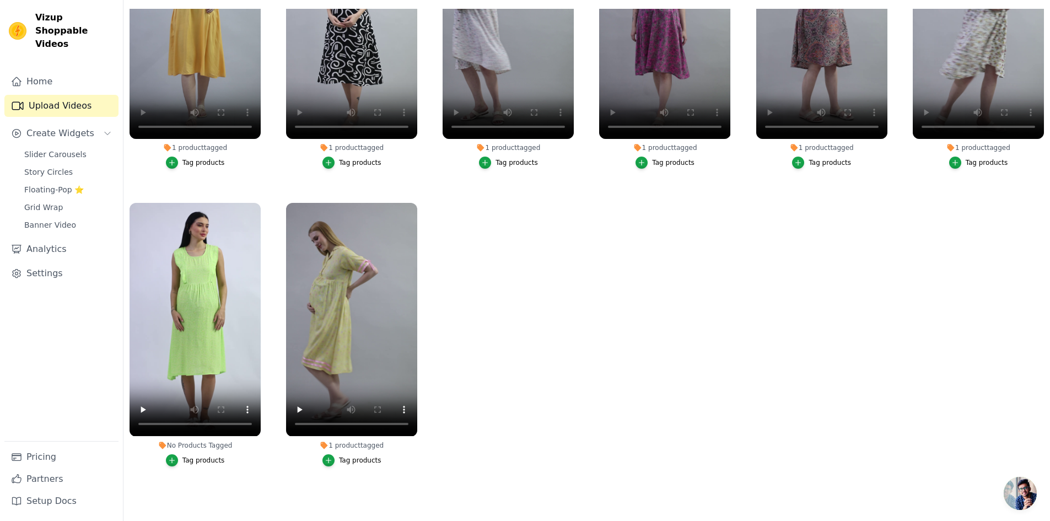
click at [176, 460] on button "Tag products" at bounding box center [195, 460] width 59 height 12
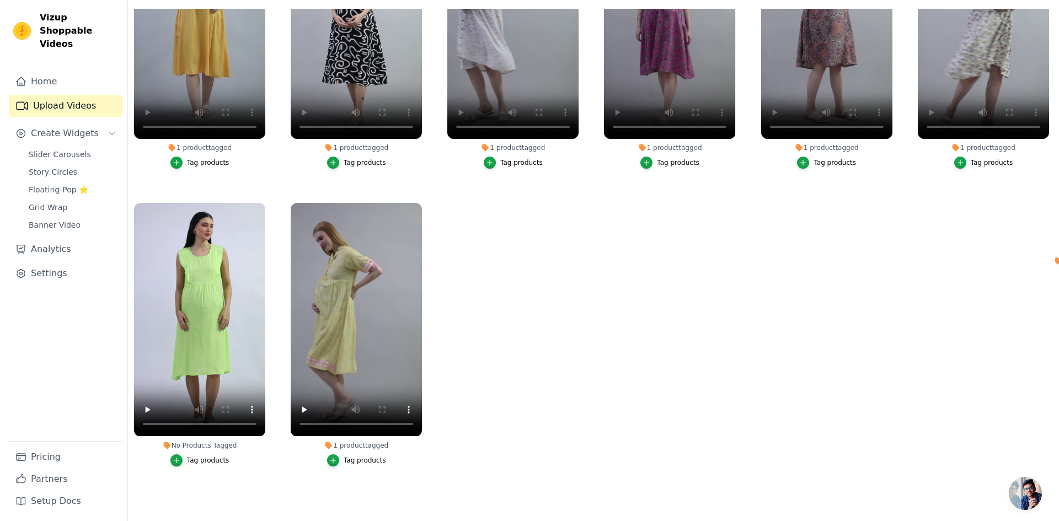
scroll to position [0, 0]
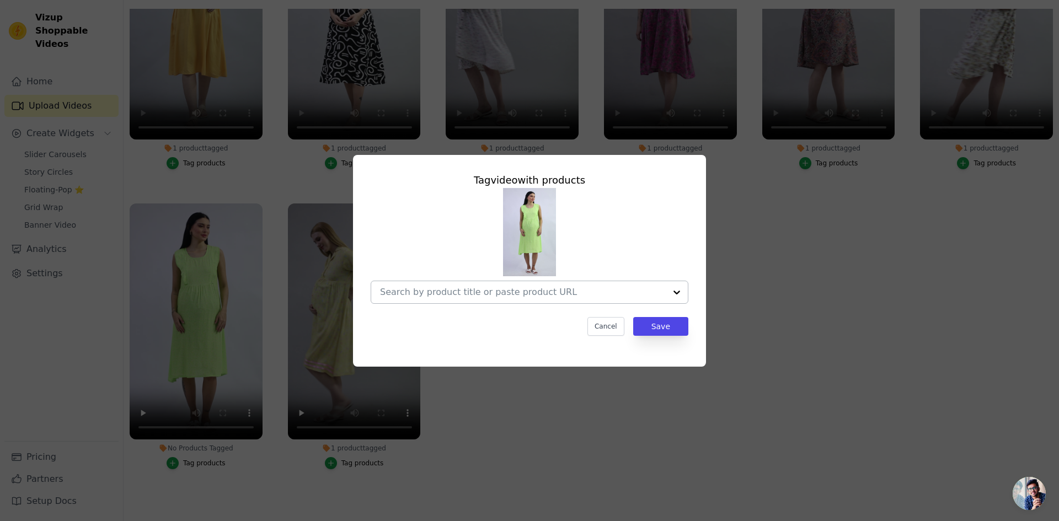
click at [687, 292] on div at bounding box center [676, 292] width 22 height 22
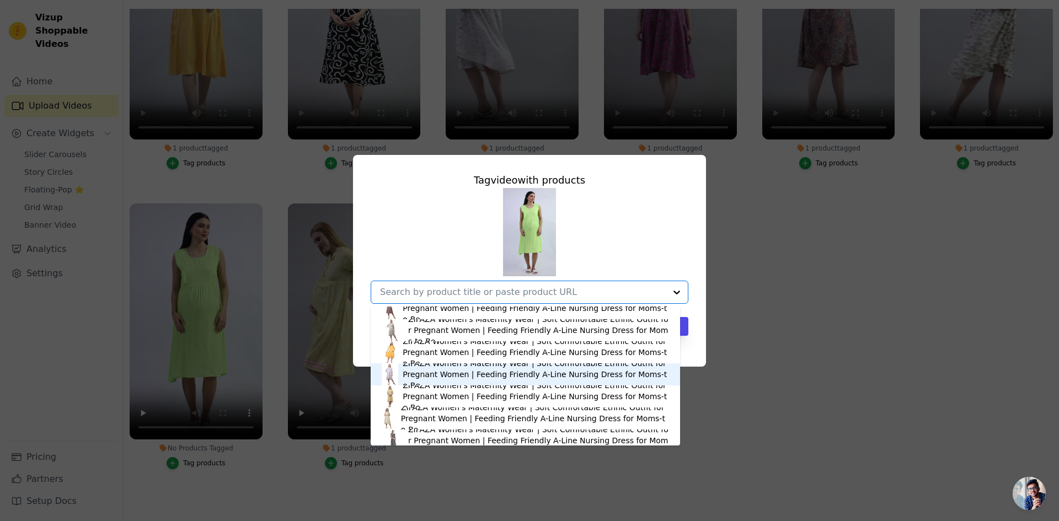
scroll to position [60, 0]
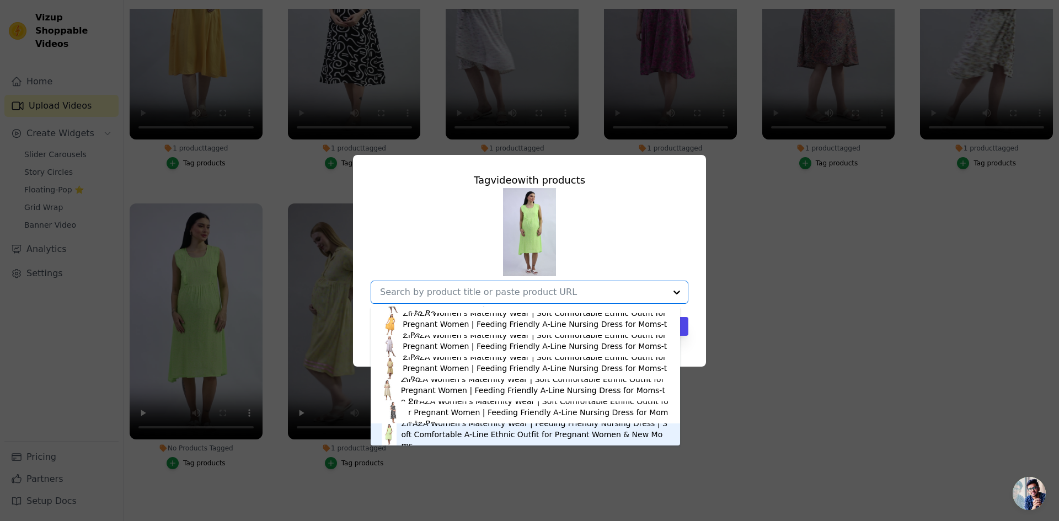
click at [479, 437] on div "ZIFAZA Women's Maternity Wear | Feeding Friendly Nursing Dress | Soft Comfortab…" at bounding box center [535, 434] width 268 height 33
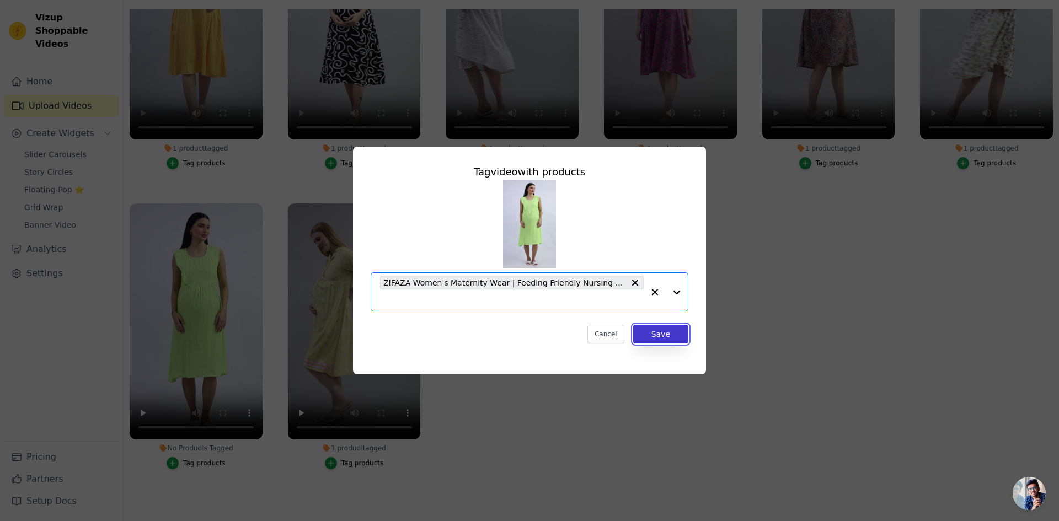
click at [679, 327] on button "Save" at bounding box center [660, 334] width 55 height 19
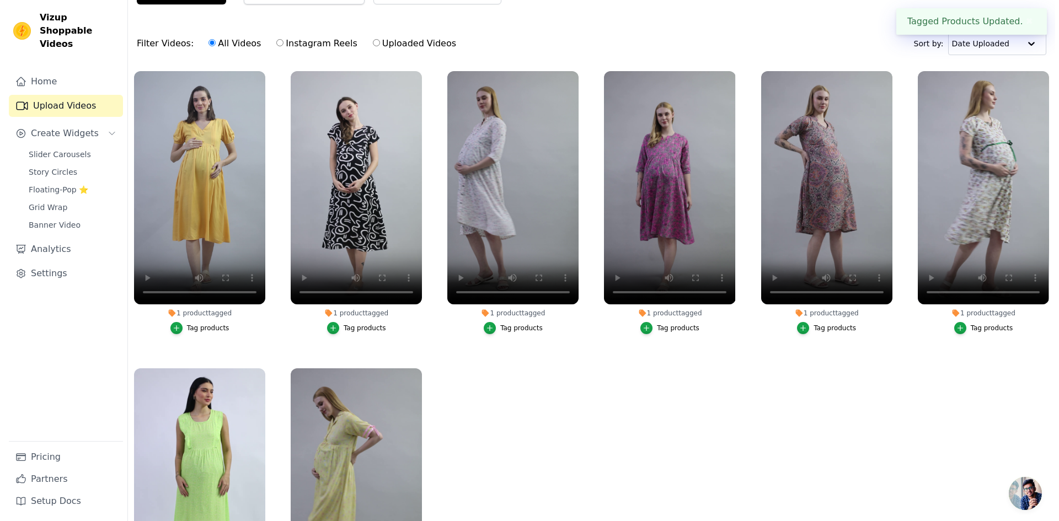
scroll to position [0, 0]
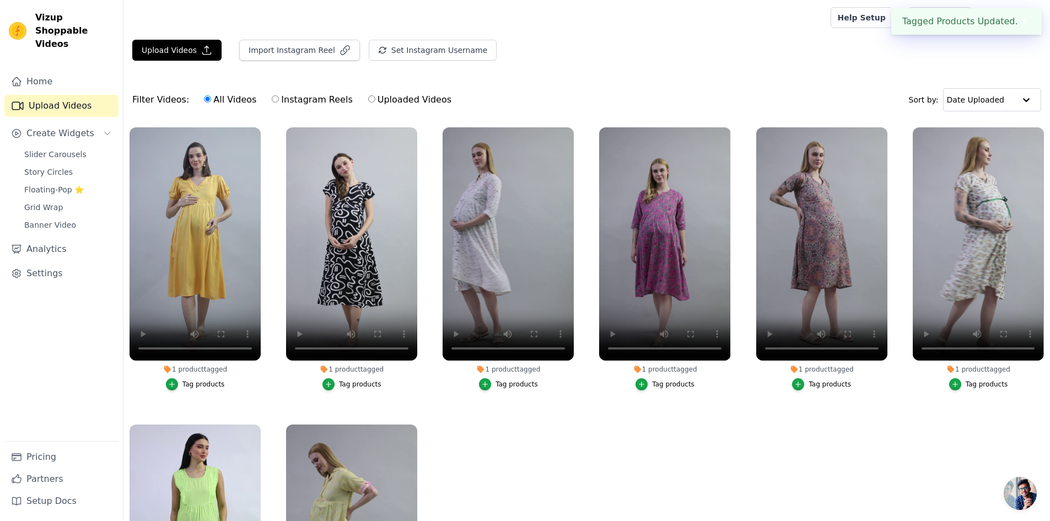
click at [837, 62] on div "Upload Videos Import Instagram Reel Set Instagram Username Import Latest IG Ree…" at bounding box center [586, 55] width 927 height 30
click at [85, 147] on link "Slider Carousels" at bounding box center [68, 154] width 101 height 15
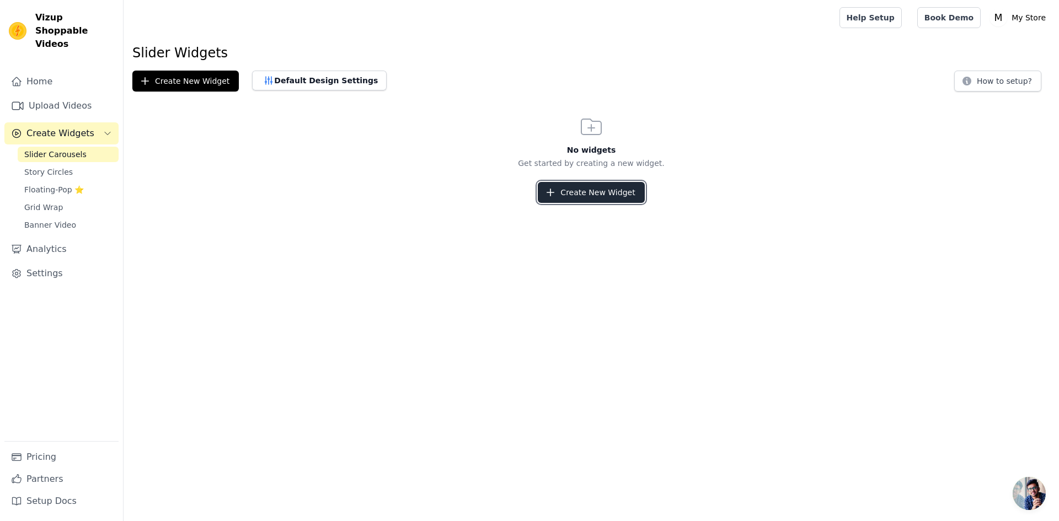
click at [564, 193] on button "Create New Widget" at bounding box center [591, 192] width 106 height 21
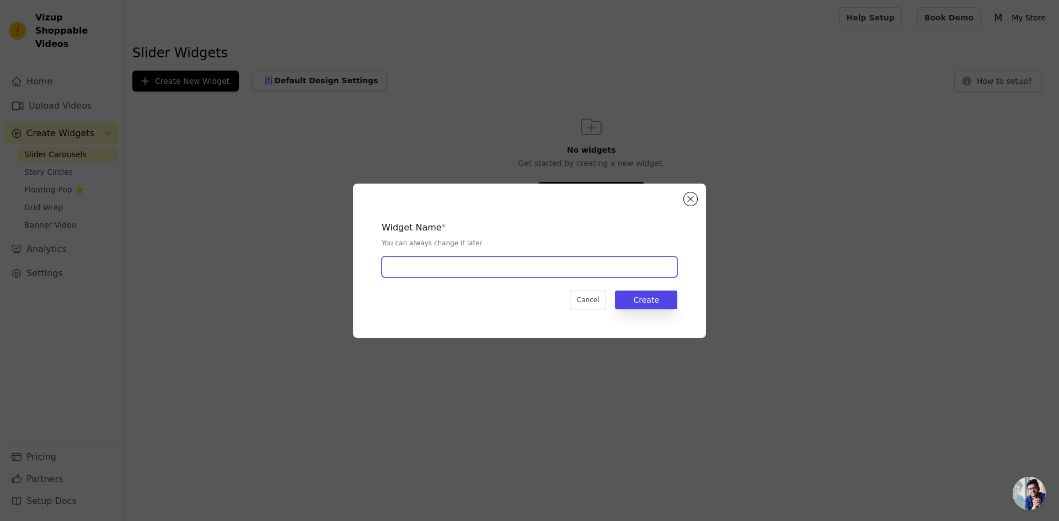
click at [500, 271] on input "text" at bounding box center [530, 266] width 296 height 21
type input "carousel"
click at [667, 296] on button "Create" at bounding box center [646, 300] width 62 height 19
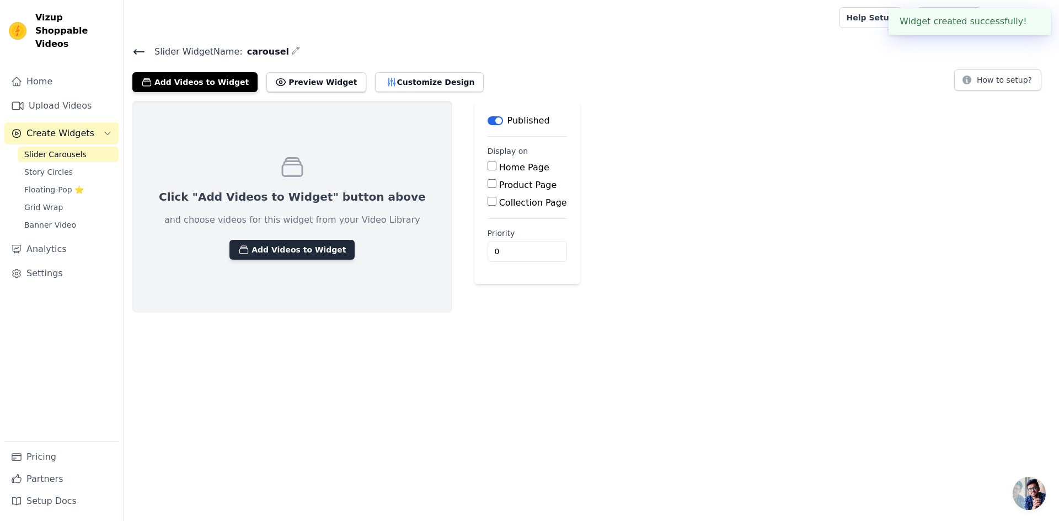
click at [276, 254] on button "Add Videos to Widget" at bounding box center [291, 250] width 125 height 20
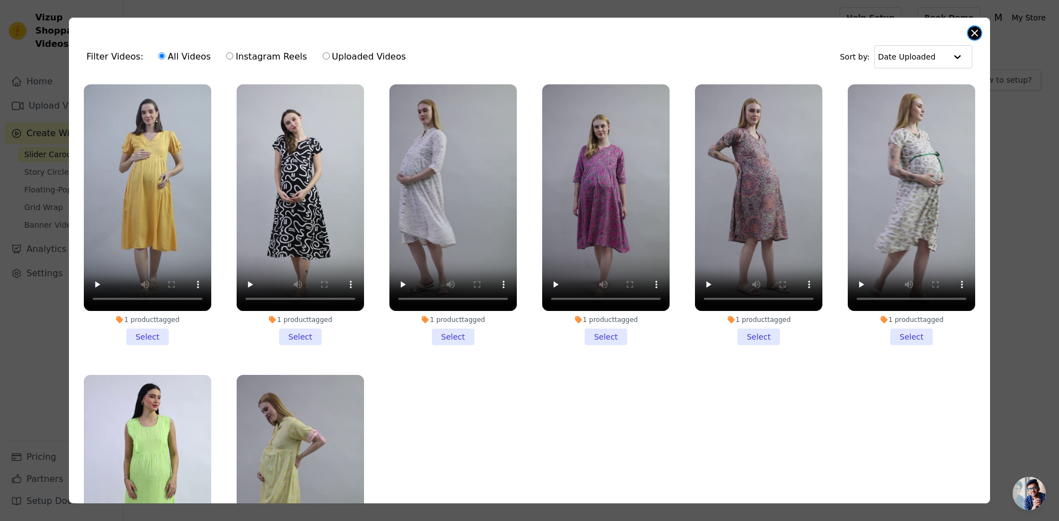
click at [976, 34] on button "Close modal" at bounding box center [974, 32] width 13 height 13
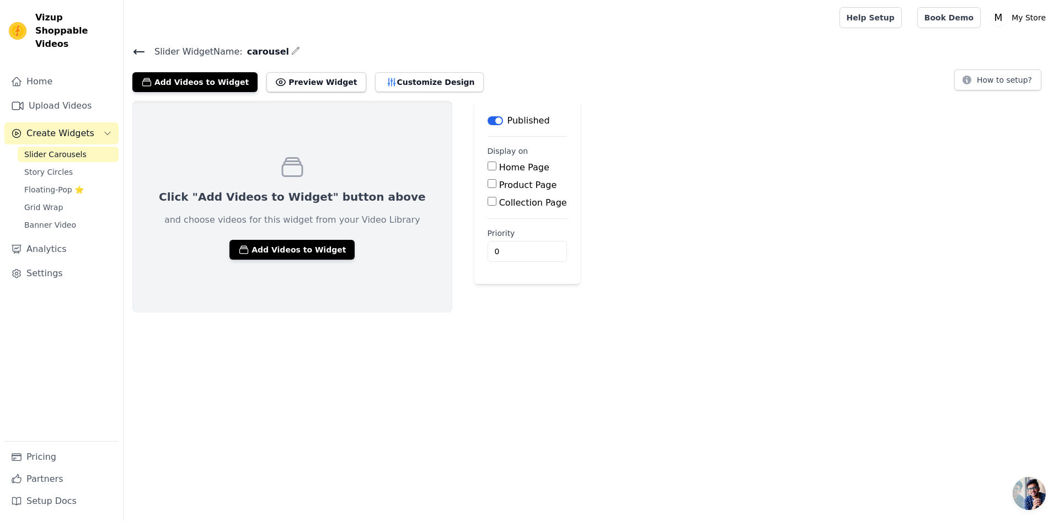
click at [487, 164] on input "Home Page" at bounding box center [491, 166] width 9 height 9
checkbox input "true"
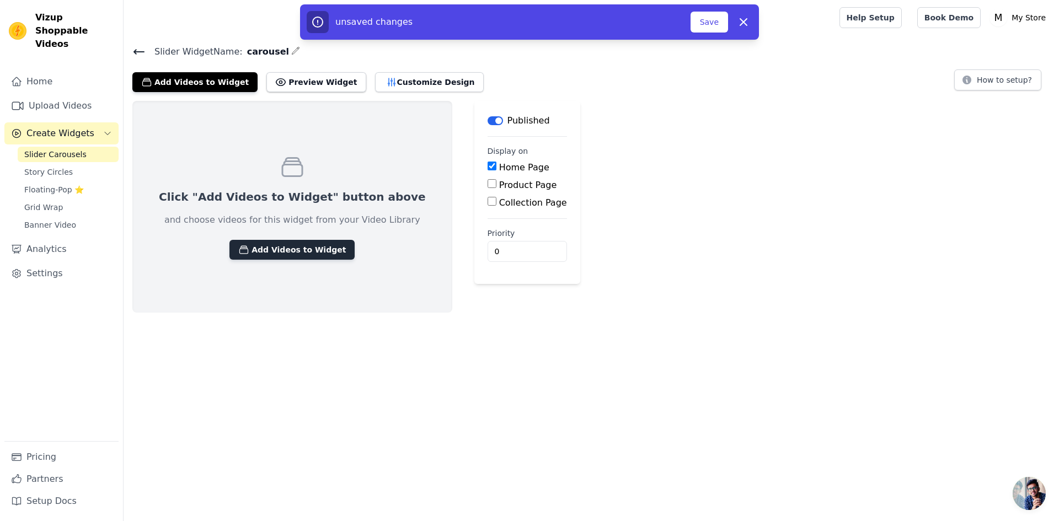
click at [284, 254] on button "Add Videos to Widget" at bounding box center [291, 250] width 125 height 20
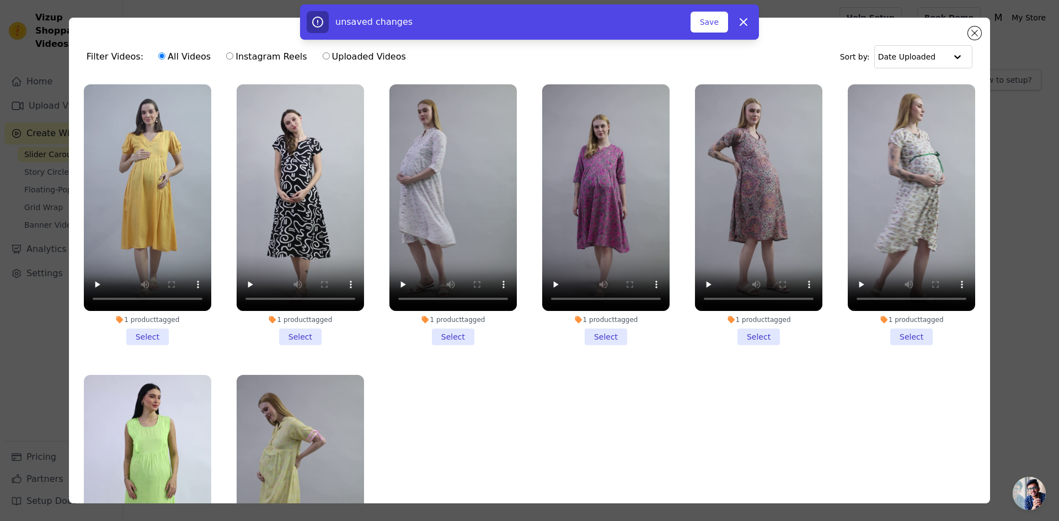
click at [136, 334] on li "1 product tagged Select" at bounding box center [147, 214] width 127 height 261
click at [0, 0] on input "1 product tagged Select" at bounding box center [0, 0] width 0 height 0
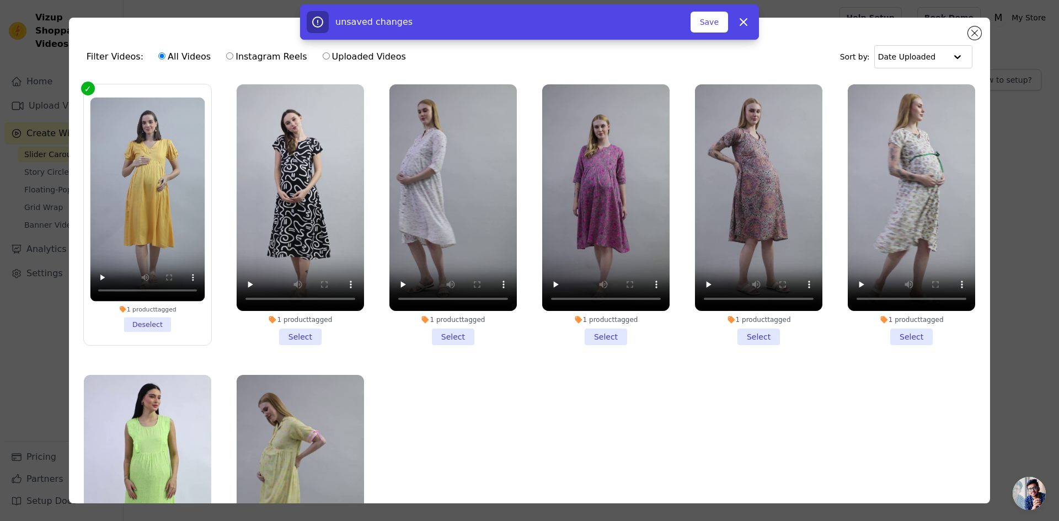
click at [296, 334] on li "1 product tagged Select" at bounding box center [300, 214] width 127 height 261
click at [0, 0] on input "1 product tagged Select" at bounding box center [0, 0] width 0 height 0
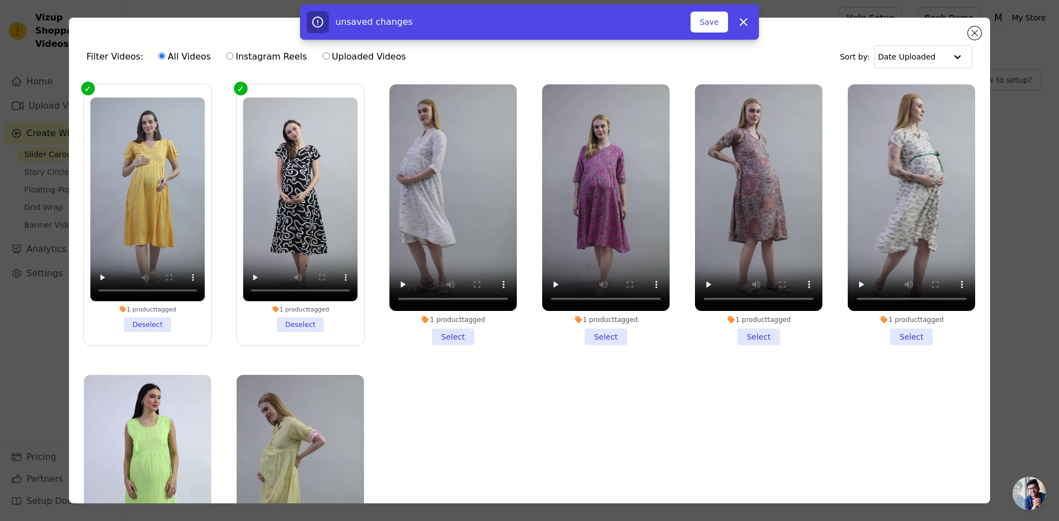
click at [485, 332] on li "1 product tagged Select" at bounding box center [452, 214] width 127 height 261
click at [0, 0] on input "1 product tagged Select" at bounding box center [0, 0] width 0 height 0
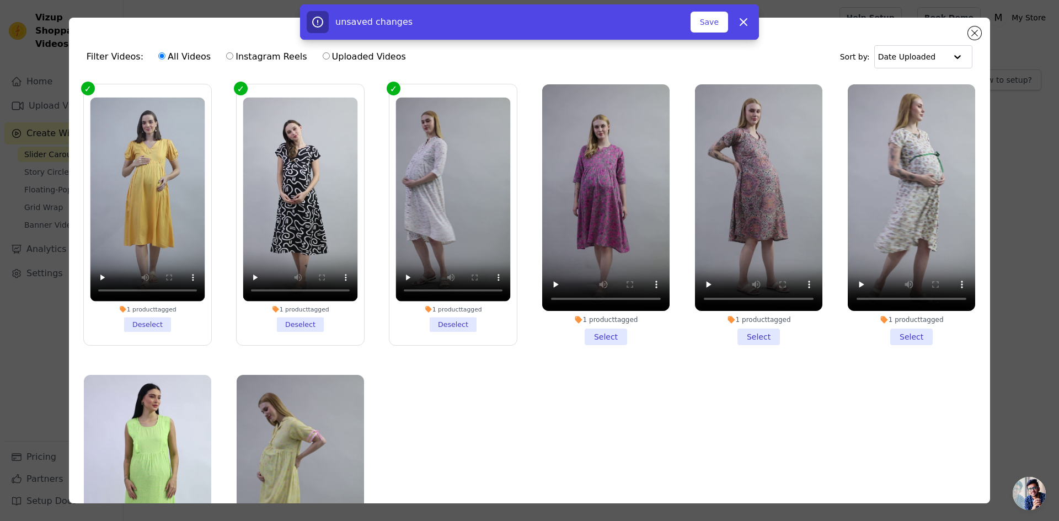
click at [615, 333] on li "1 product tagged Select" at bounding box center [605, 214] width 127 height 261
click at [0, 0] on input "1 product tagged Select" at bounding box center [0, 0] width 0 height 0
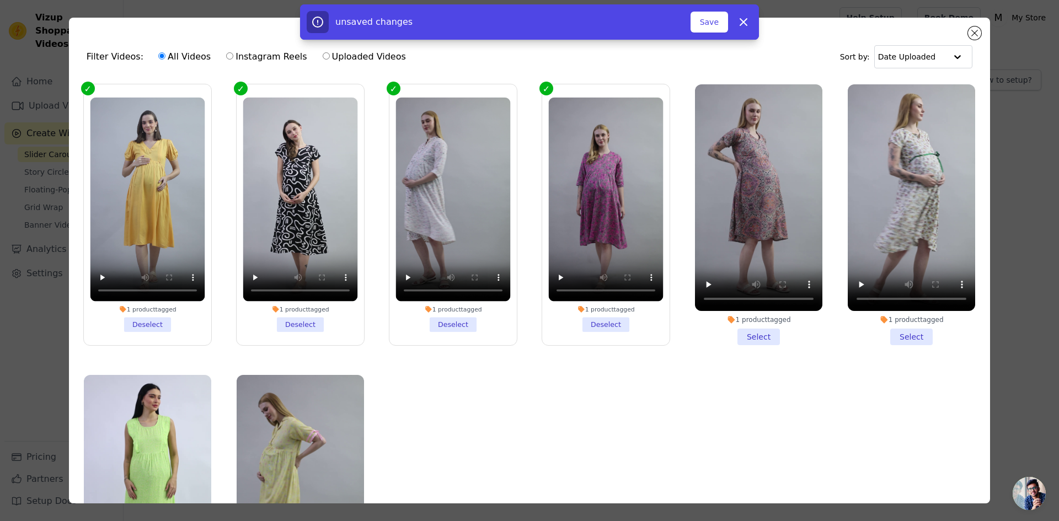
click at [756, 332] on li "1 product tagged Select" at bounding box center [758, 214] width 127 height 261
click at [0, 0] on input "1 product tagged Select" at bounding box center [0, 0] width 0 height 0
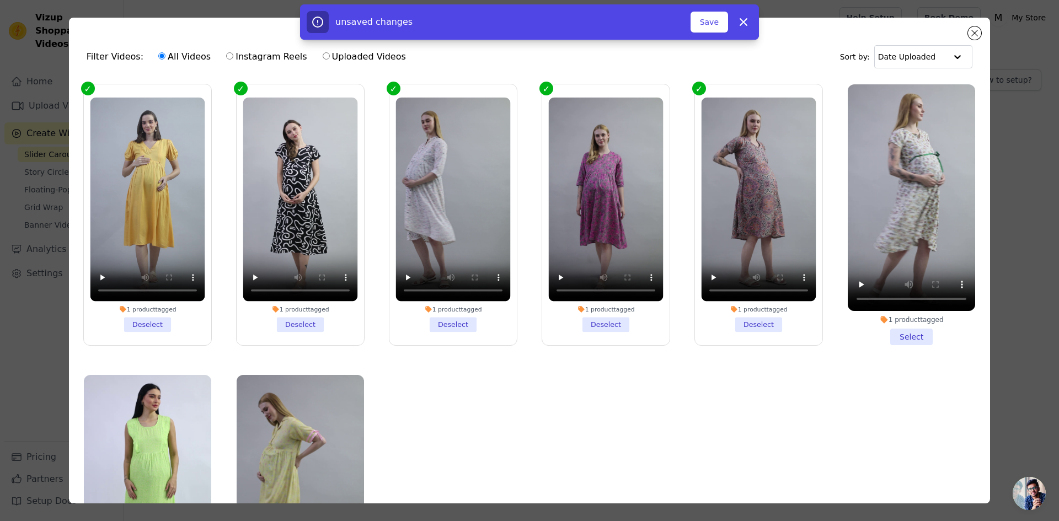
click at [898, 326] on li "1 product tagged Select" at bounding box center [910, 214] width 127 height 261
click at [0, 0] on input "1 product tagged Select" at bounding box center [0, 0] width 0 height 0
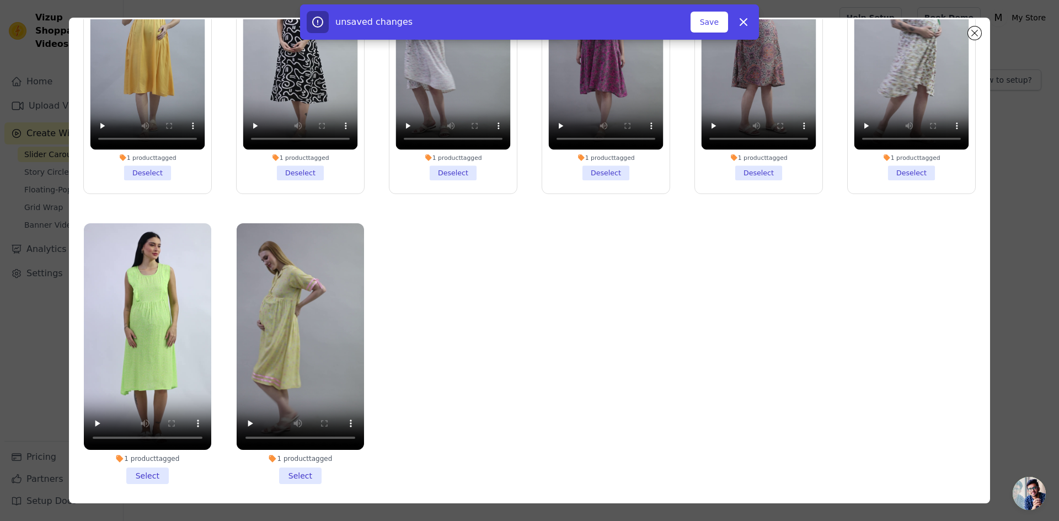
scroll to position [96, 0]
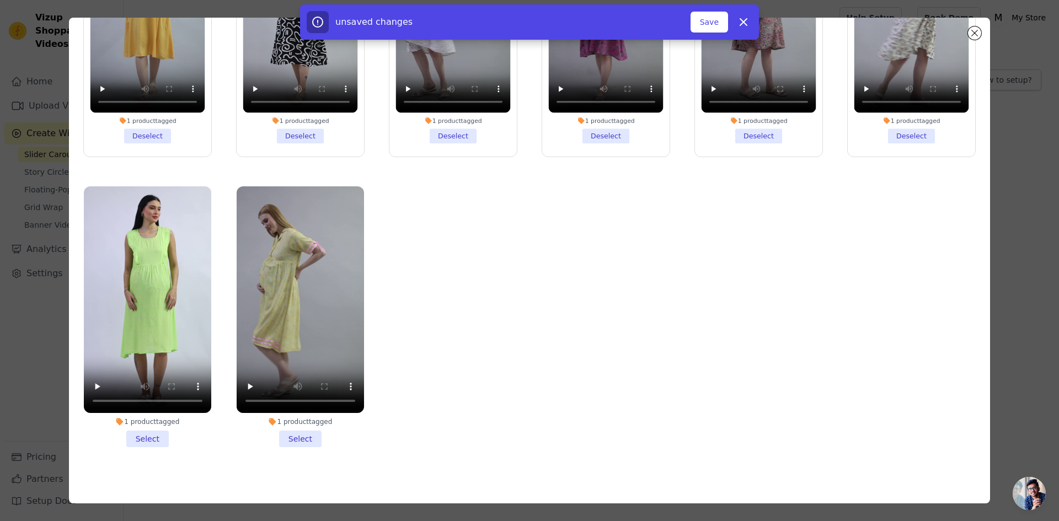
click at [131, 429] on li "1 product tagged Select" at bounding box center [147, 316] width 127 height 261
click at [0, 0] on input "1 product tagged Select" at bounding box center [0, 0] width 0 height 0
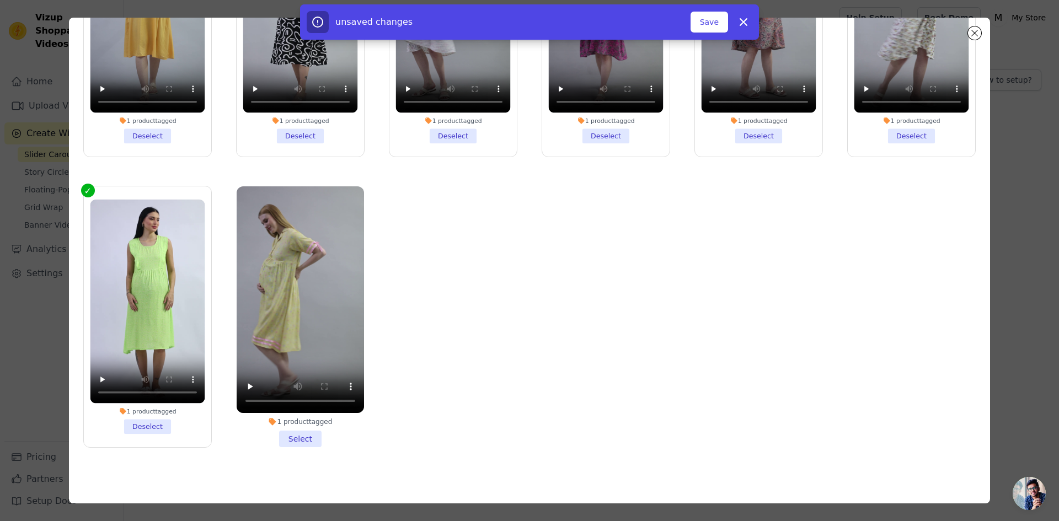
click at [290, 427] on li "1 product tagged Select" at bounding box center [300, 316] width 127 height 261
click at [0, 0] on input "1 product tagged Select" at bounding box center [0, 0] width 0 height 0
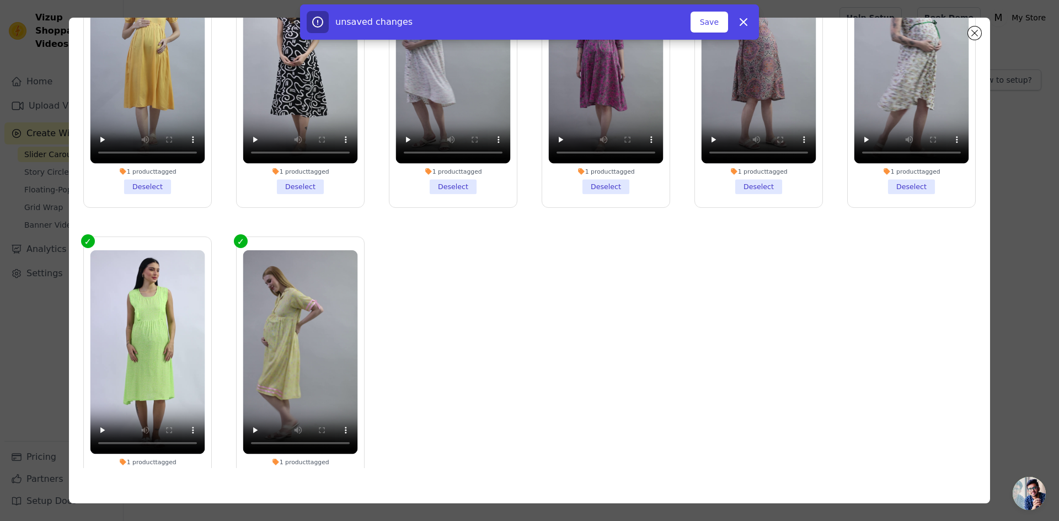
scroll to position [0, 0]
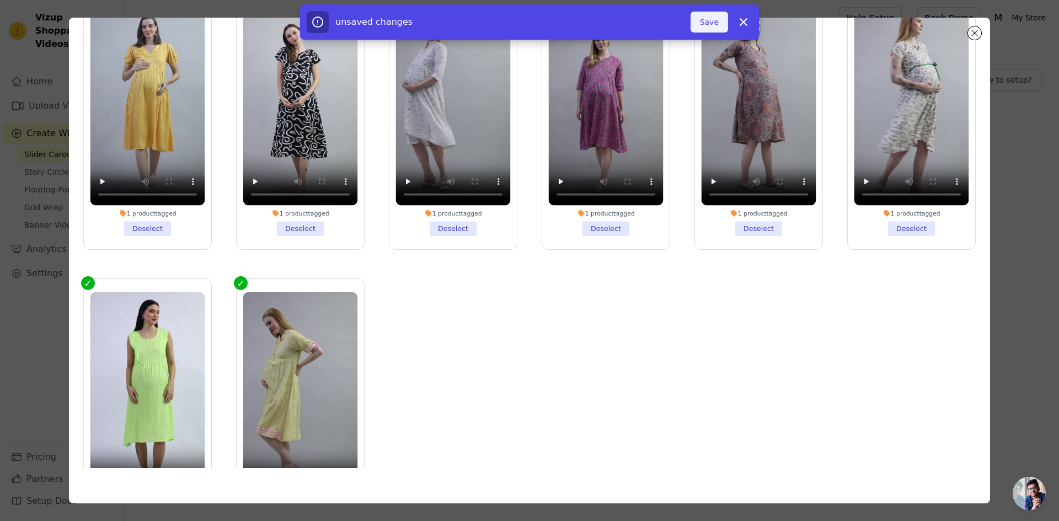
click at [719, 25] on button "Save" at bounding box center [708, 22] width 37 height 21
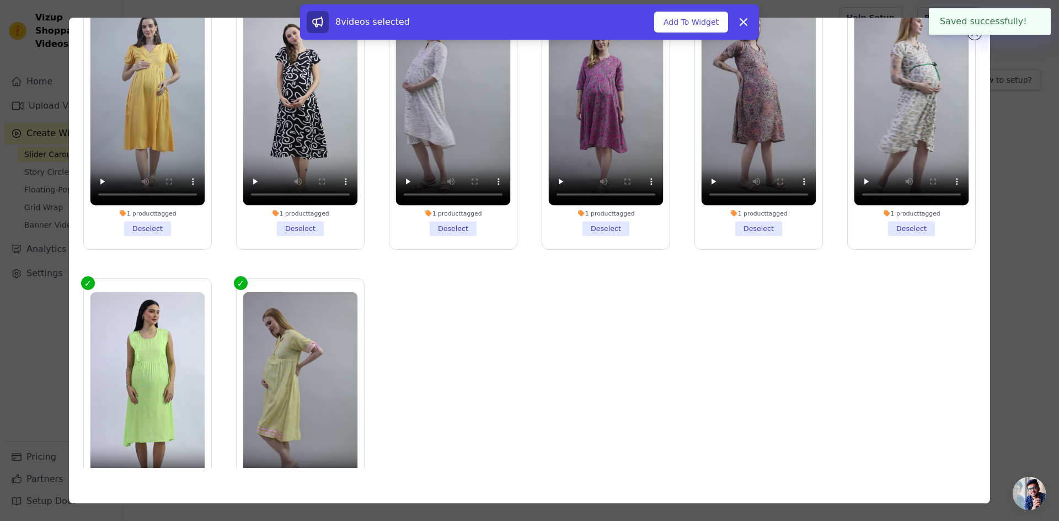
click at [1018, 202] on div "Filter Videos: All Videos Instagram Reels Uploaded Videos Sort by: Date Uploade…" at bounding box center [529, 260] width 1023 height 521
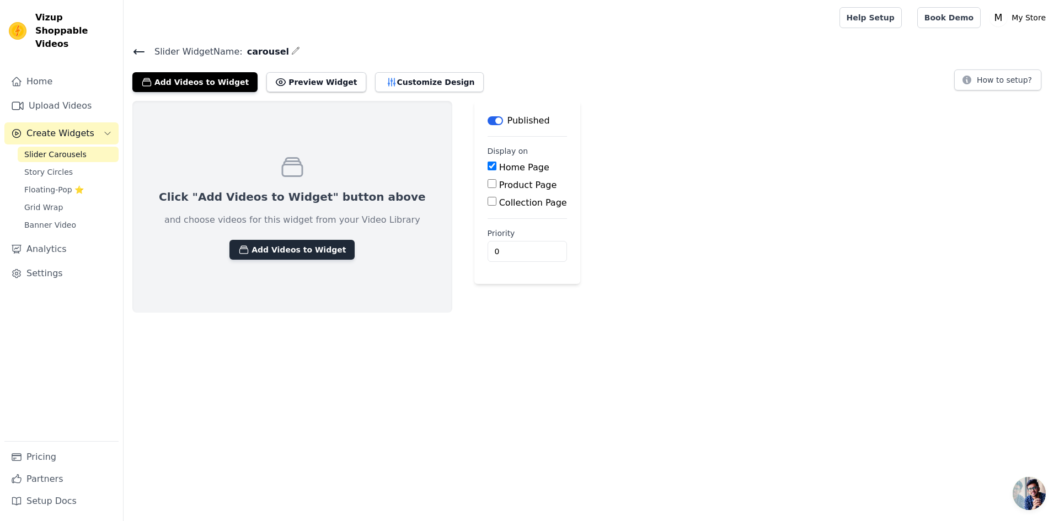
click at [308, 245] on button "Add Videos to Widget" at bounding box center [291, 250] width 125 height 20
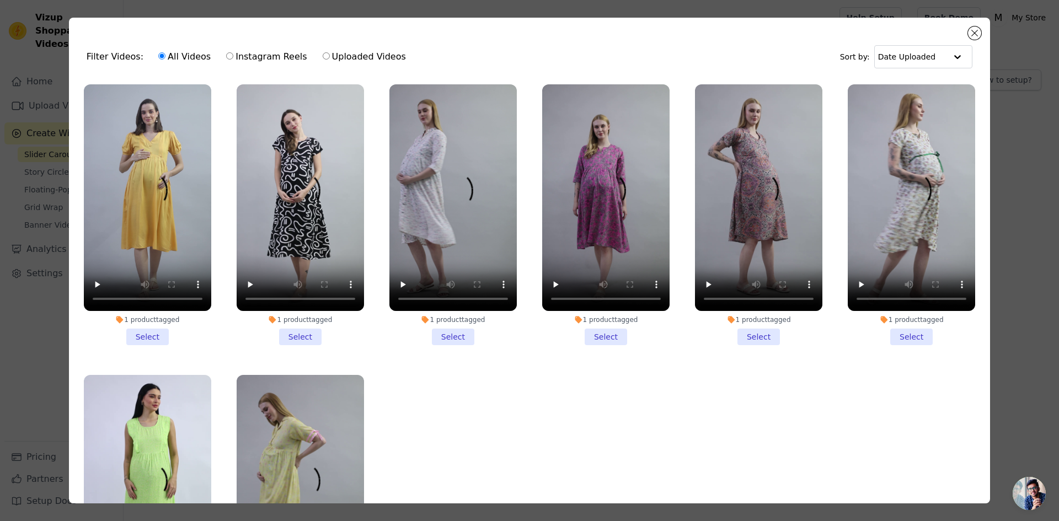
click at [153, 330] on li "1 product tagged Select" at bounding box center [147, 214] width 127 height 261
click at [0, 0] on input "1 product tagged Select" at bounding box center [0, 0] width 0 height 0
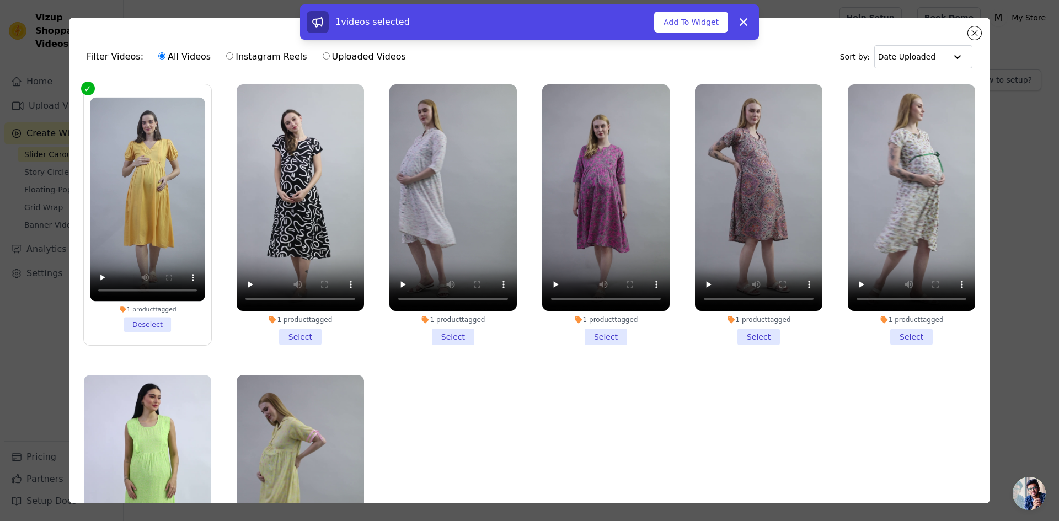
click at [300, 334] on li "1 product tagged Select" at bounding box center [300, 214] width 127 height 261
click at [0, 0] on input "1 product tagged Select" at bounding box center [0, 0] width 0 height 0
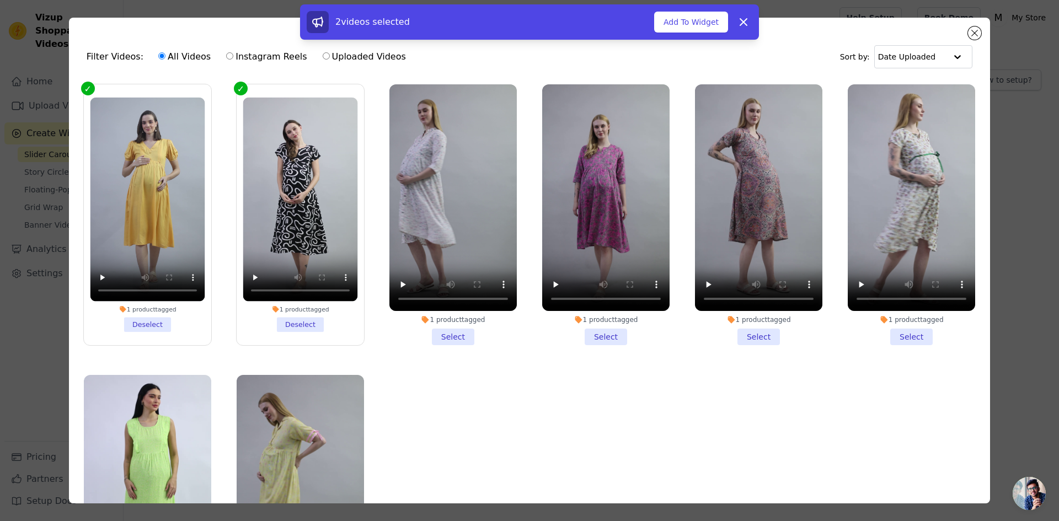
click at [457, 335] on li "1 product tagged Select" at bounding box center [452, 214] width 127 height 261
click at [0, 0] on input "1 product tagged Select" at bounding box center [0, 0] width 0 height 0
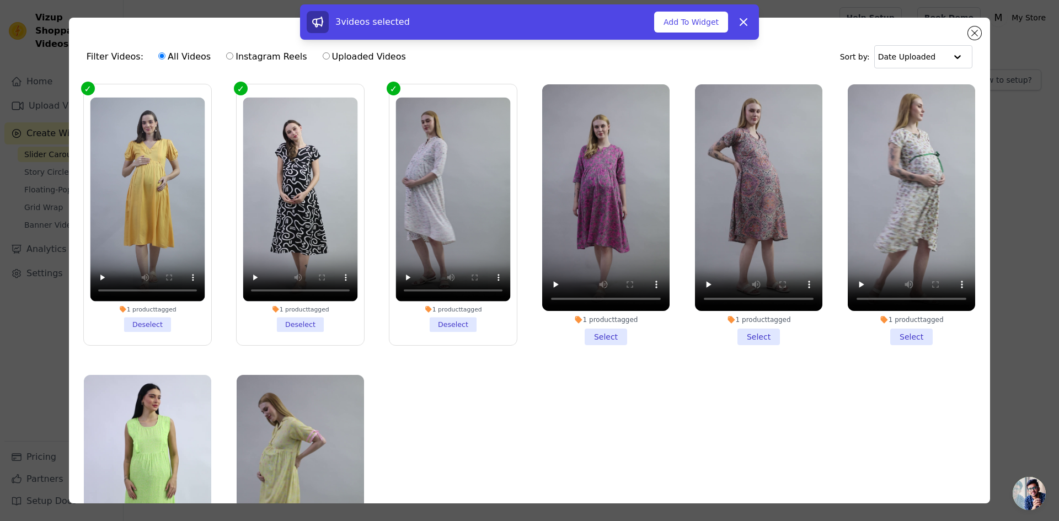
click at [590, 332] on li "1 product tagged Select" at bounding box center [605, 214] width 127 height 261
click at [0, 0] on input "1 product tagged Select" at bounding box center [0, 0] width 0 height 0
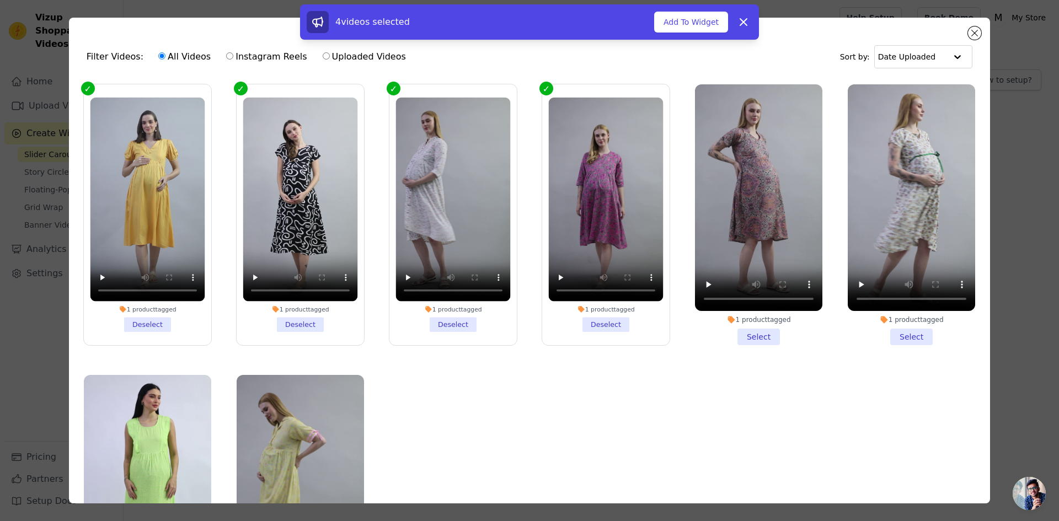
click at [748, 330] on li "1 product tagged Select" at bounding box center [758, 214] width 127 height 261
click at [0, 0] on input "1 product tagged Select" at bounding box center [0, 0] width 0 height 0
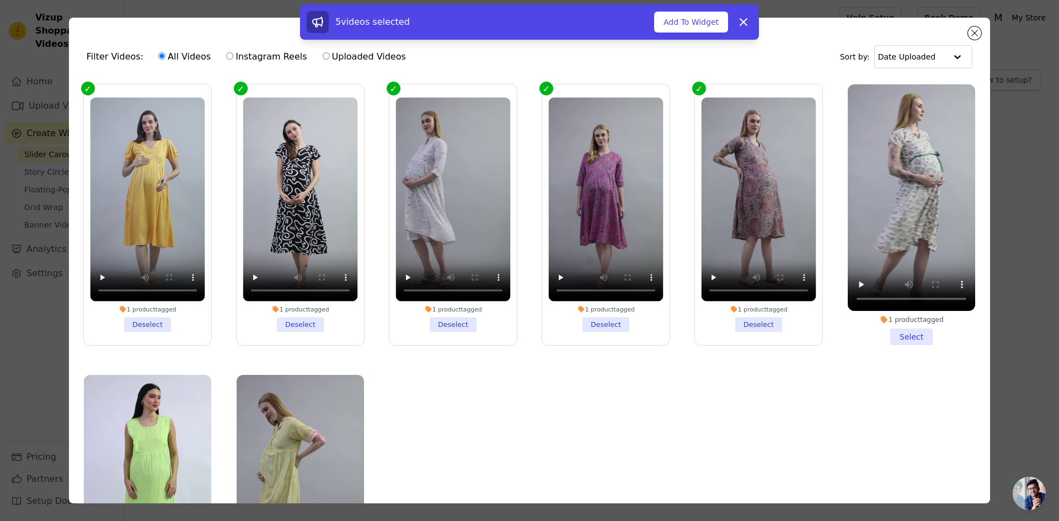
click at [907, 332] on li "1 product tagged Select" at bounding box center [910, 214] width 127 height 261
click at [0, 0] on input "1 product tagged Select" at bounding box center [0, 0] width 0 height 0
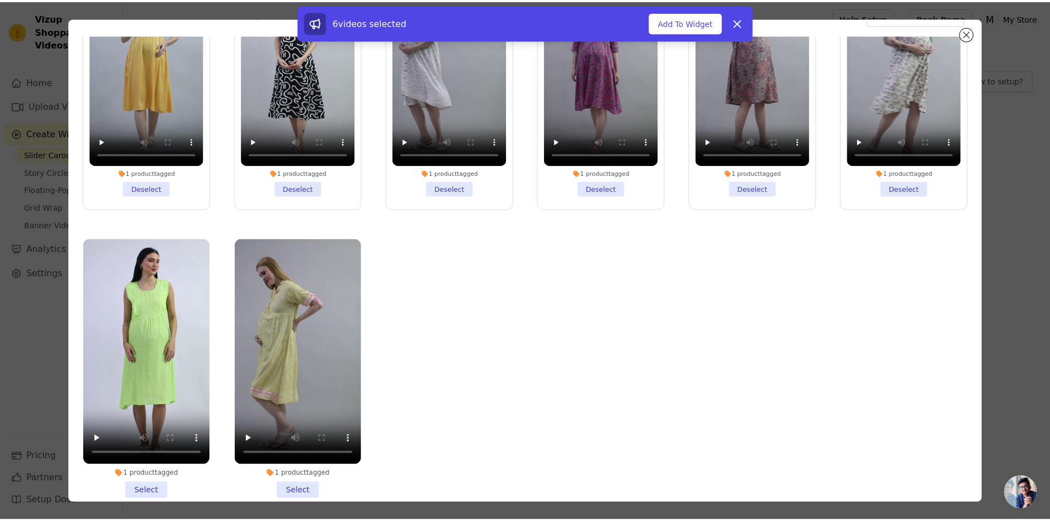
scroll to position [96, 0]
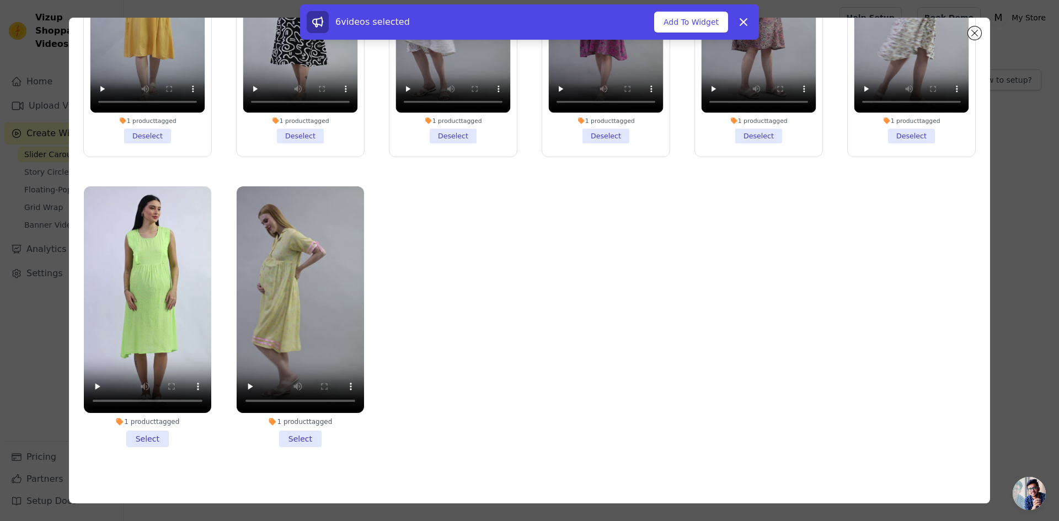
click at [309, 429] on li "1 product tagged Select" at bounding box center [300, 316] width 127 height 261
click at [0, 0] on input "1 product tagged Select" at bounding box center [0, 0] width 0 height 0
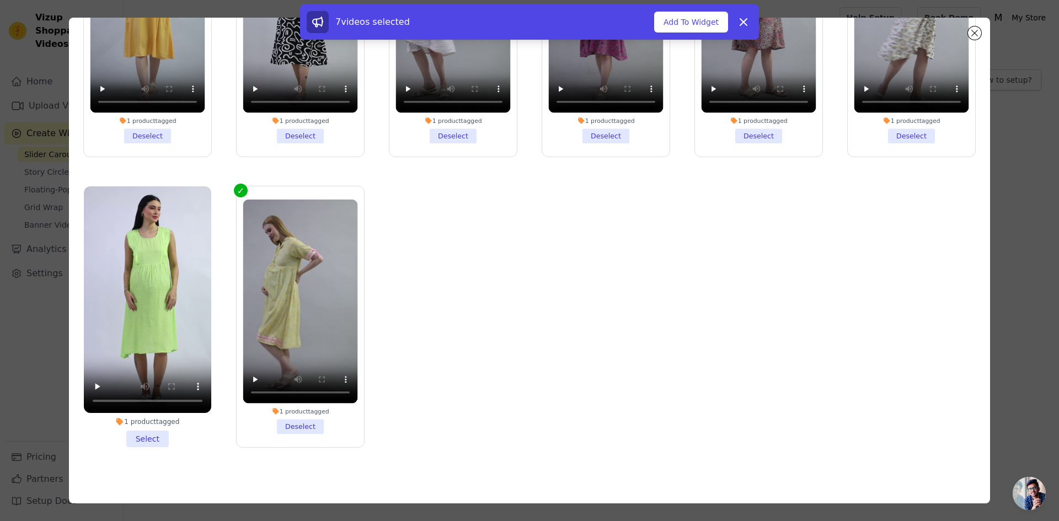
click at [152, 431] on li "1 product tagged Select" at bounding box center [147, 316] width 127 height 261
click at [0, 0] on input "1 product tagged Select" at bounding box center [0, 0] width 0 height 0
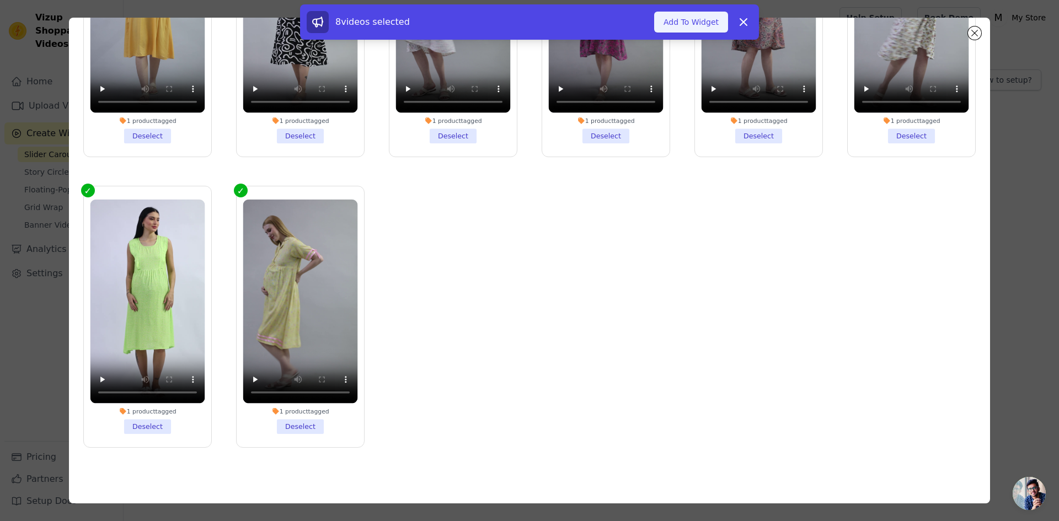
click at [699, 15] on button "Add To Widget" at bounding box center [691, 22] width 74 height 21
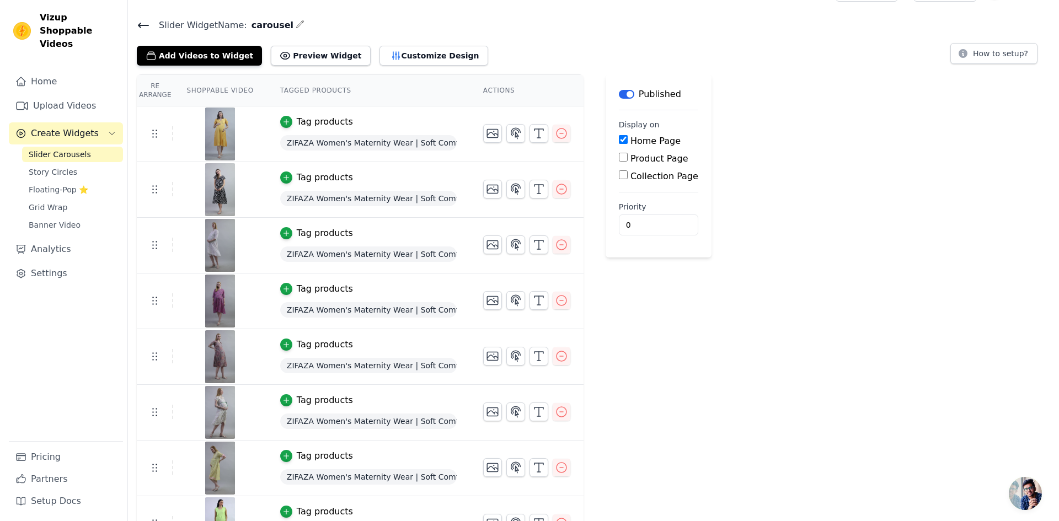
scroll to position [0, 0]
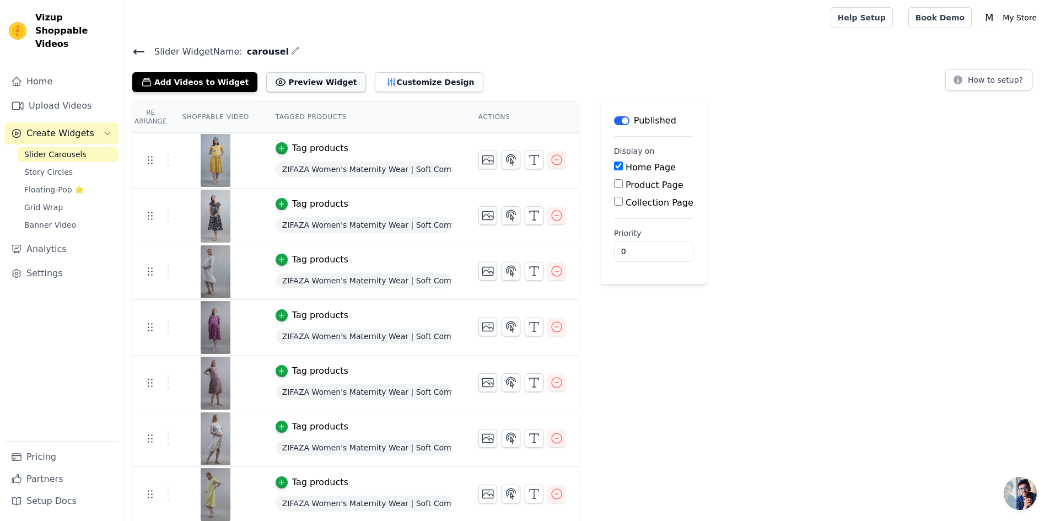
click at [303, 78] on button "Preview Widget" at bounding box center [315, 82] width 99 height 20
click at [386, 78] on icon "button" at bounding box center [391, 82] width 11 height 11
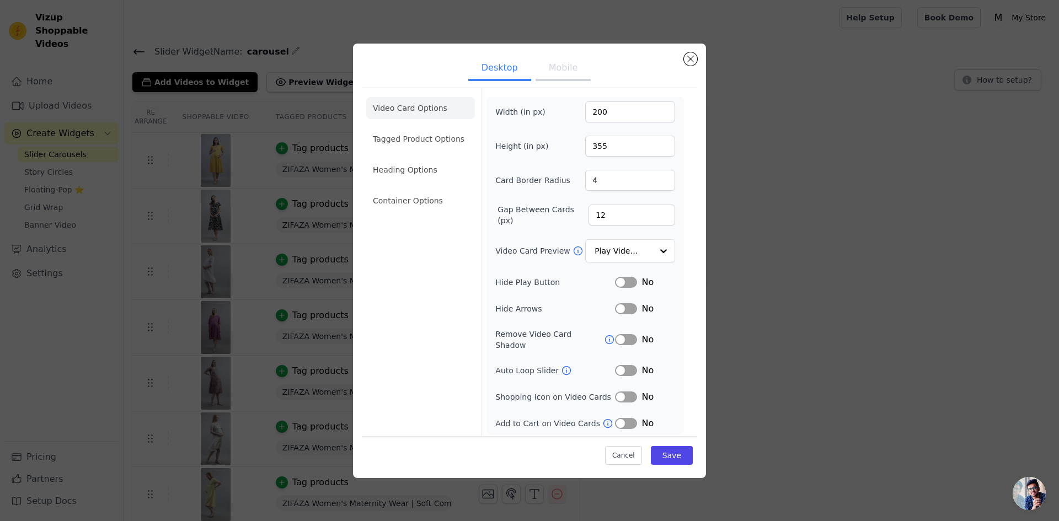
click at [626, 284] on button "Label" at bounding box center [626, 282] width 22 height 11
click at [620, 310] on button "Label" at bounding box center [626, 308] width 22 height 11
click at [617, 366] on button "Label" at bounding box center [626, 370] width 22 height 11
click at [562, 74] on button "Mobile" at bounding box center [562, 69] width 55 height 24
click at [517, 74] on button "Desktop" at bounding box center [499, 69] width 63 height 24
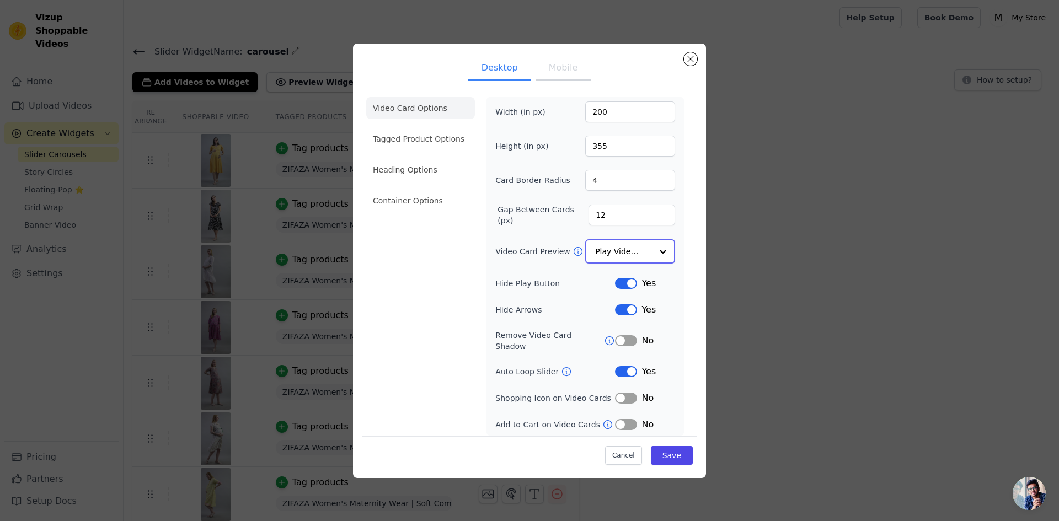
click at [670, 249] on div at bounding box center [663, 251] width 22 height 22
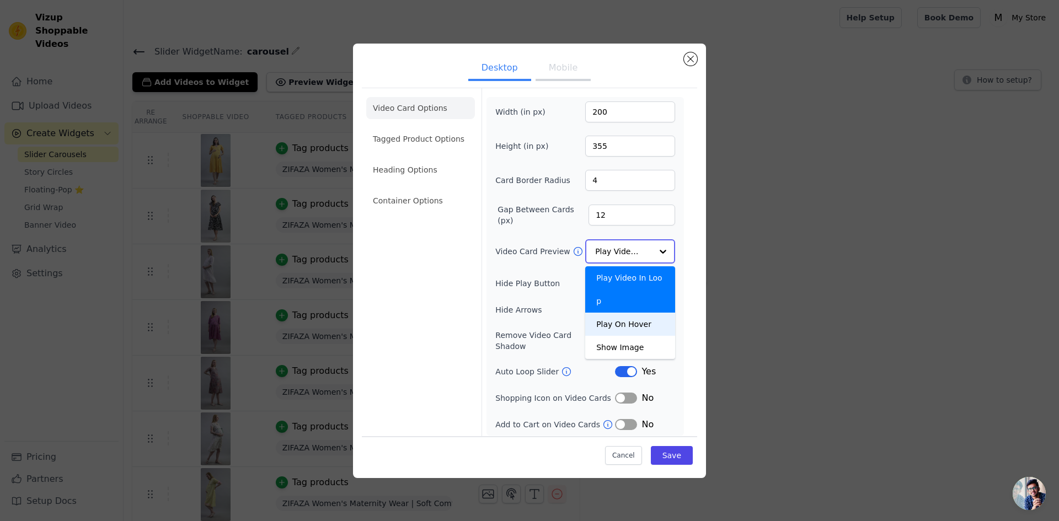
click at [638, 313] on div "Play On Hover" at bounding box center [630, 324] width 90 height 23
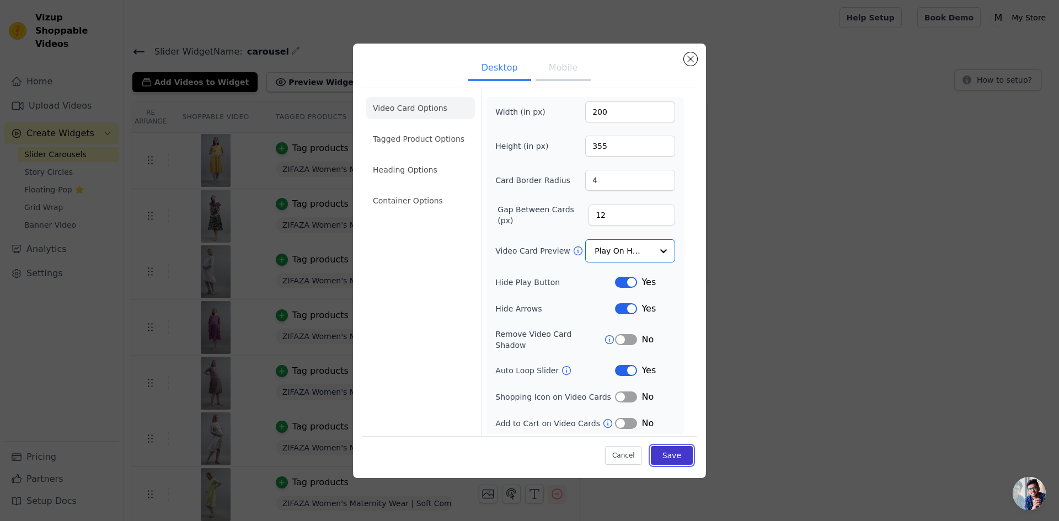
click at [675, 449] on button "Save" at bounding box center [672, 455] width 42 height 19
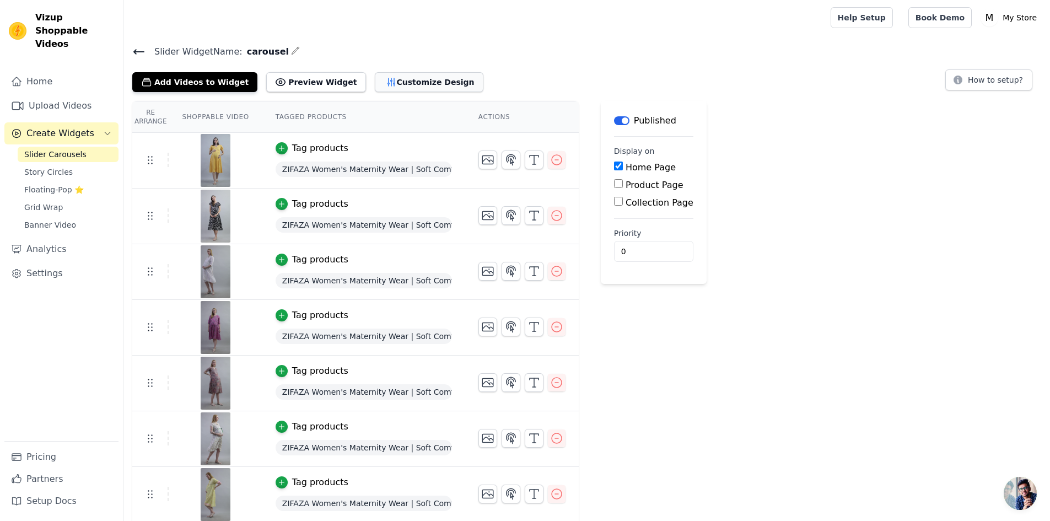
click at [375, 78] on button "Customize Design" at bounding box center [429, 82] width 109 height 20
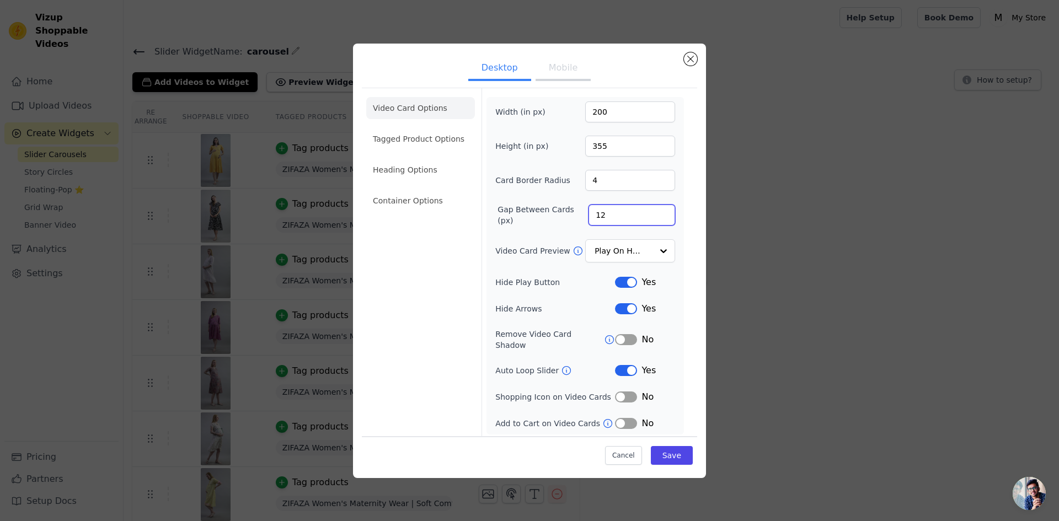
click at [604, 217] on input "12" at bounding box center [631, 215] width 87 height 21
type input "1"
type input "20"
click at [431, 141] on li "Tagged Product Options" at bounding box center [420, 139] width 109 height 22
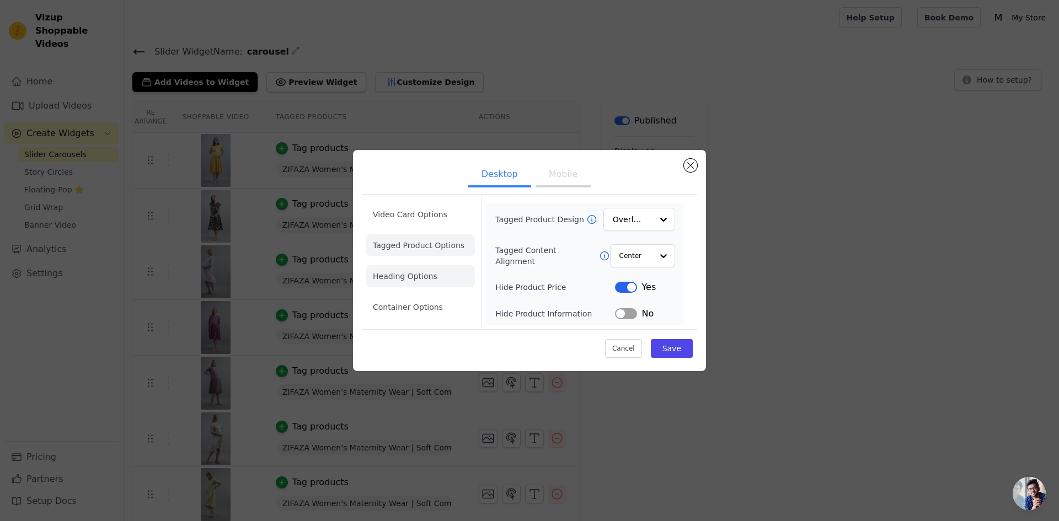
click at [407, 280] on li "Heading Options" at bounding box center [420, 276] width 109 height 22
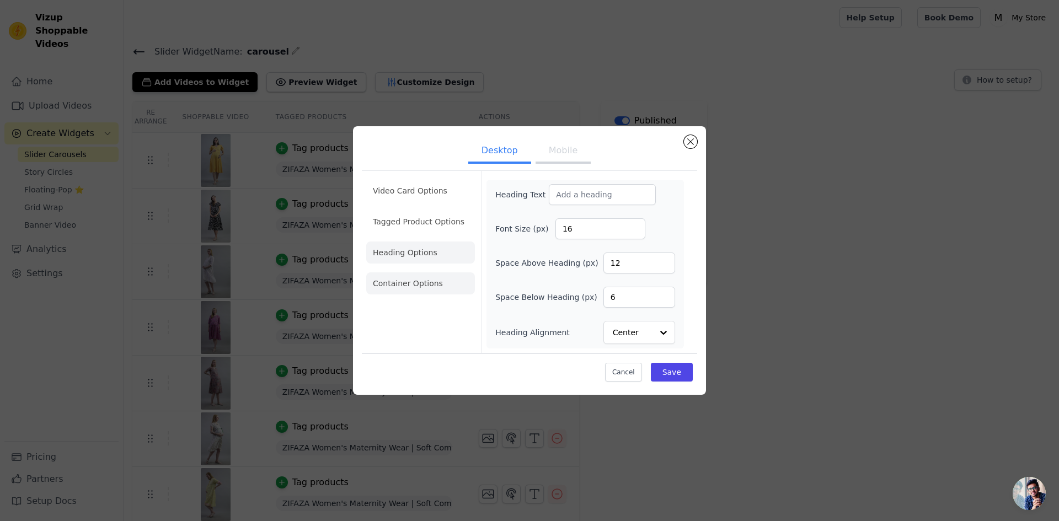
click at [400, 287] on li "Container Options" at bounding box center [420, 283] width 109 height 22
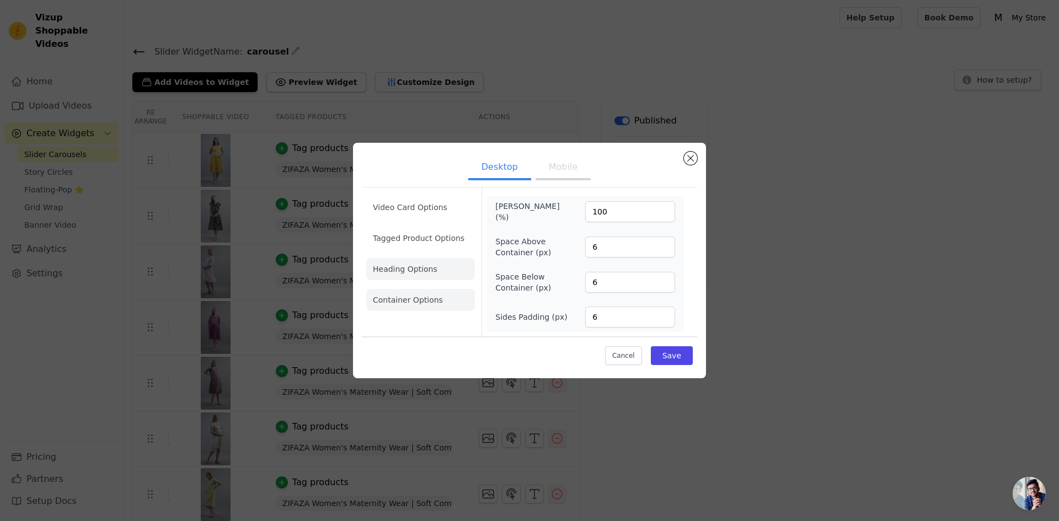
click at [440, 279] on li "Heading Options" at bounding box center [420, 269] width 109 height 22
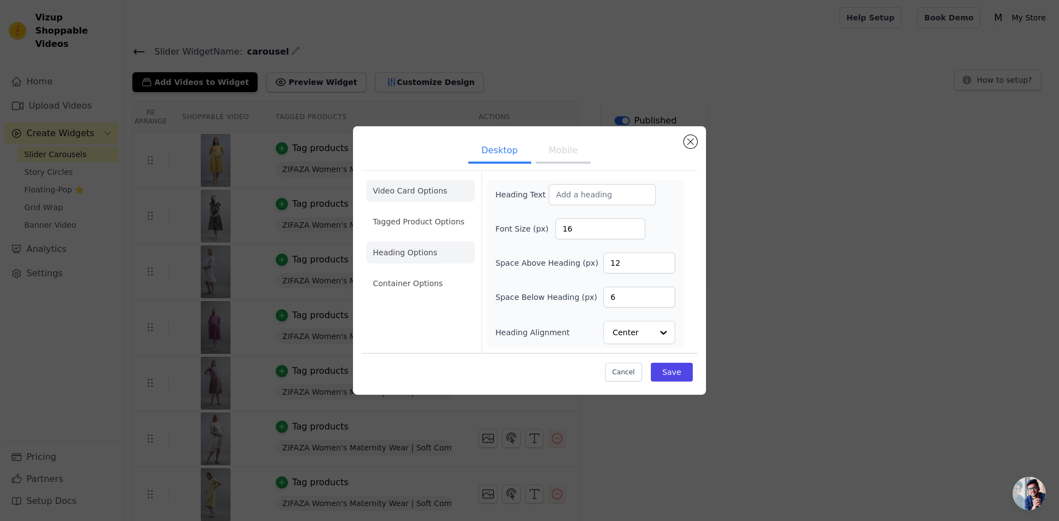
click at [436, 196] on li "Video Card Options" at bounding box center [420, 191] width 109 height 22
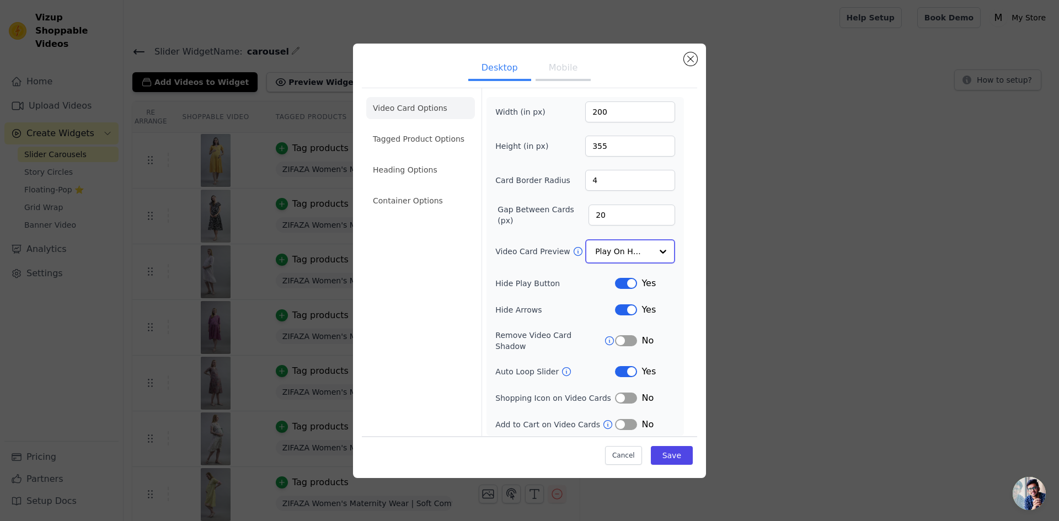
click at [654, 248] on div at bounding box center [663, 251] width 22 height 22
click at [653, 248] on div at bounding box center [663, 251] width 22 height 22
click at [667, 252] on div at bounding box center [663, 251] width 22 height 22
click at [681, 446] on button "Save" at bounding box center [672, 455] width 42 height 19
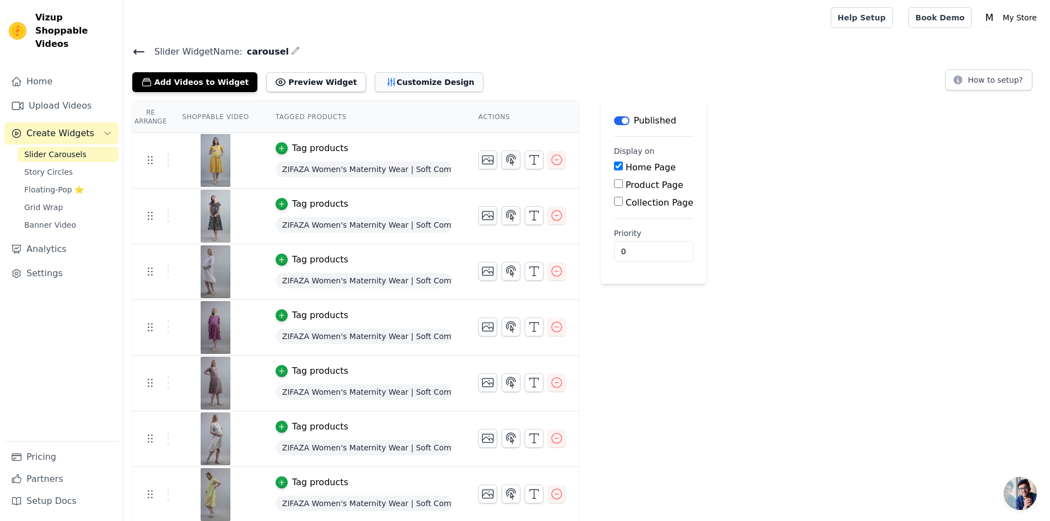
click at [391, 76] on button "Customize Design" at bounding box center [429, 82] width 109 height 20
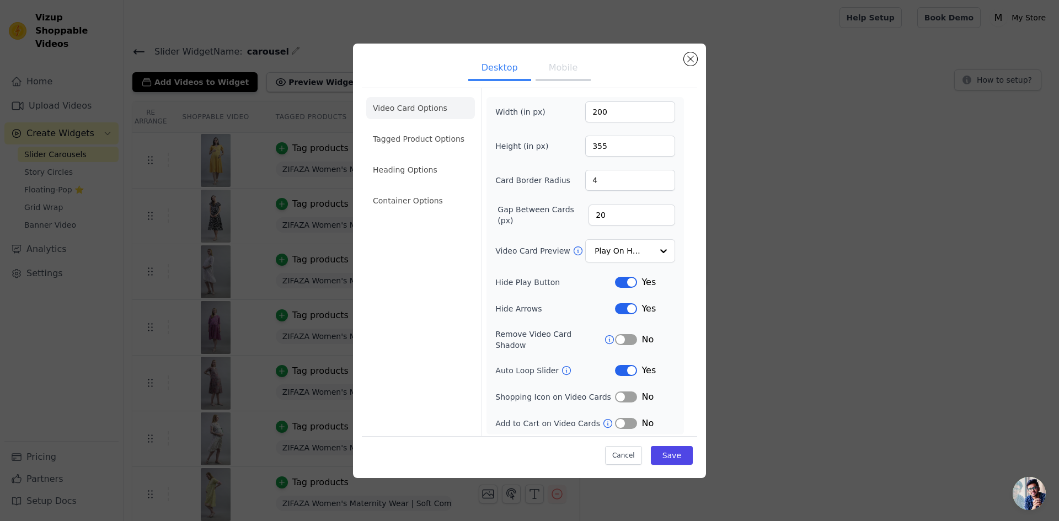
click at [636, 282] on button "Label" at bounding box center [626, 282] width 22 height 11
click at [626, 313] on button "Label" at bounding box center [626, 308] width 22 height 11
click at [423, 142] on li "Tagged Product Options" at bounding box center [420, 139] width 109 height 22
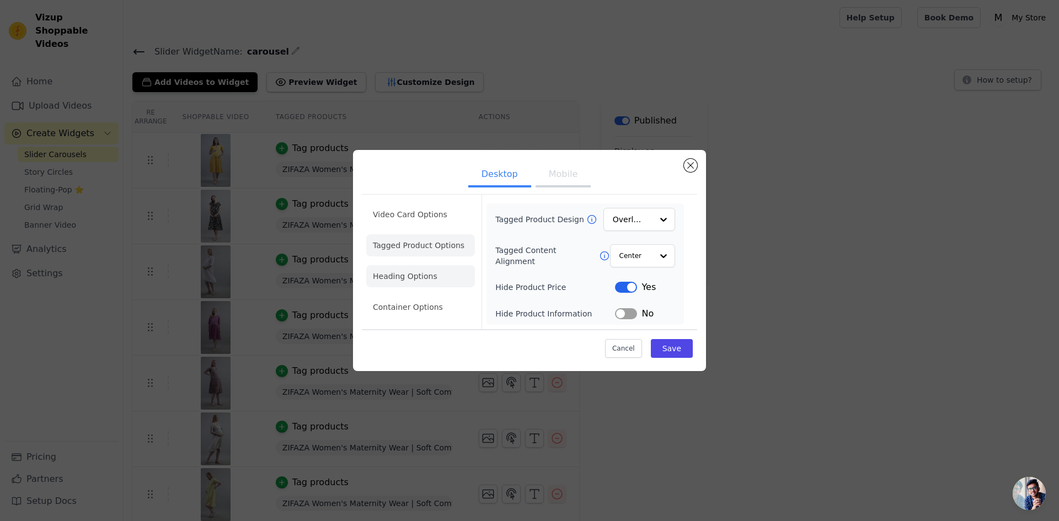
click at [417, 272] on li "Heading Options" at bounding box center [420, 276] width 109 height 22
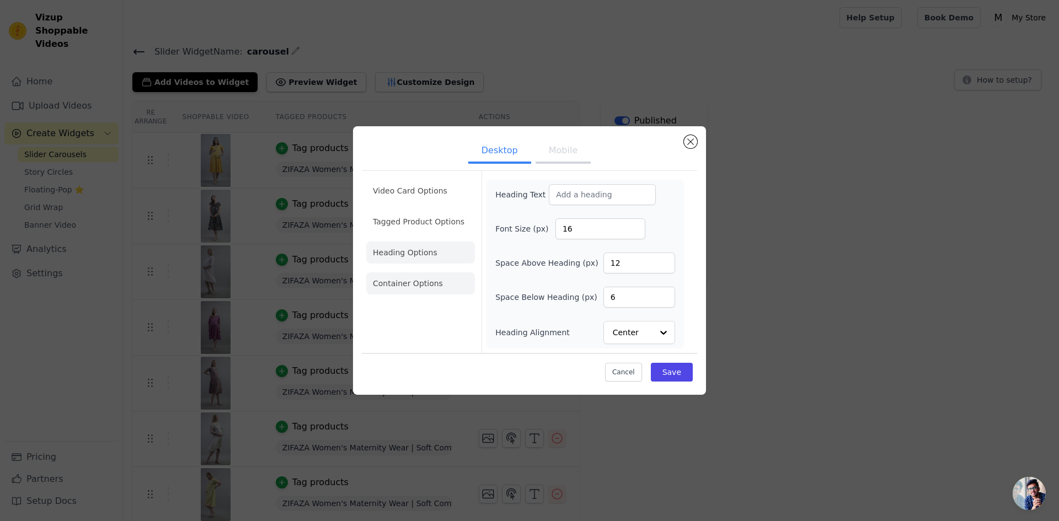
click at [413, 287] on li "Container Options" at bounding box center [420, 283] width 109 height 22
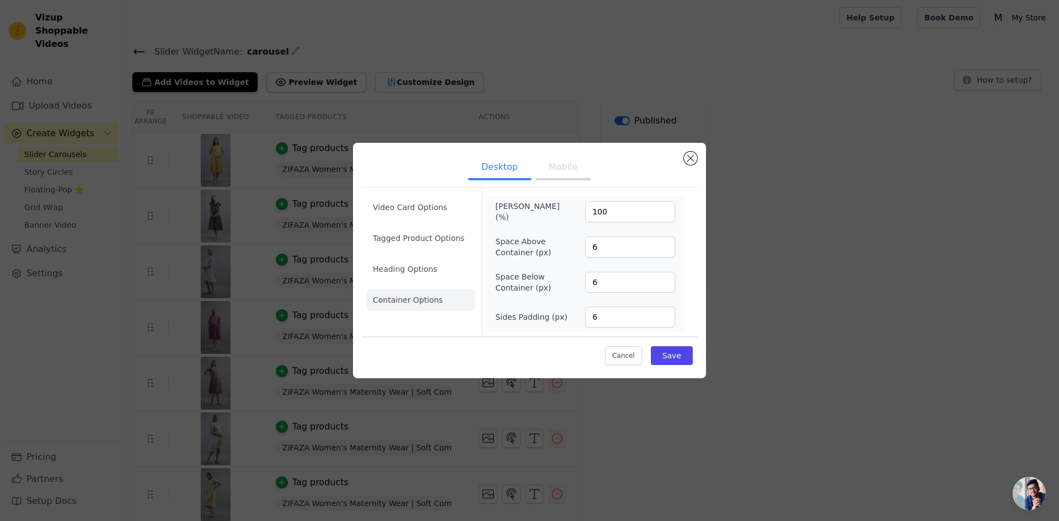
click at [567, 167] on button "Mobile" at bounding box center [562, 168] width 55 height 24
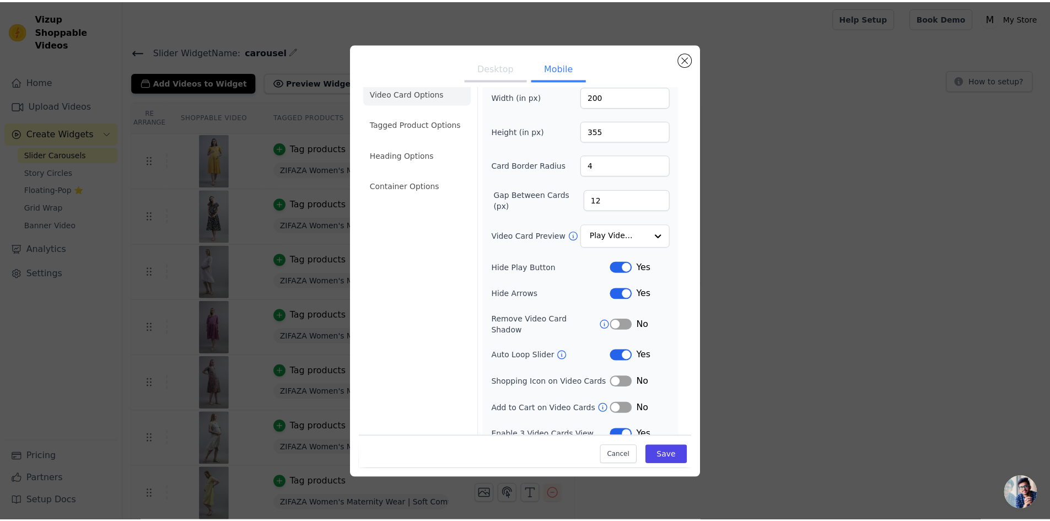
scroll to position [19, 0]
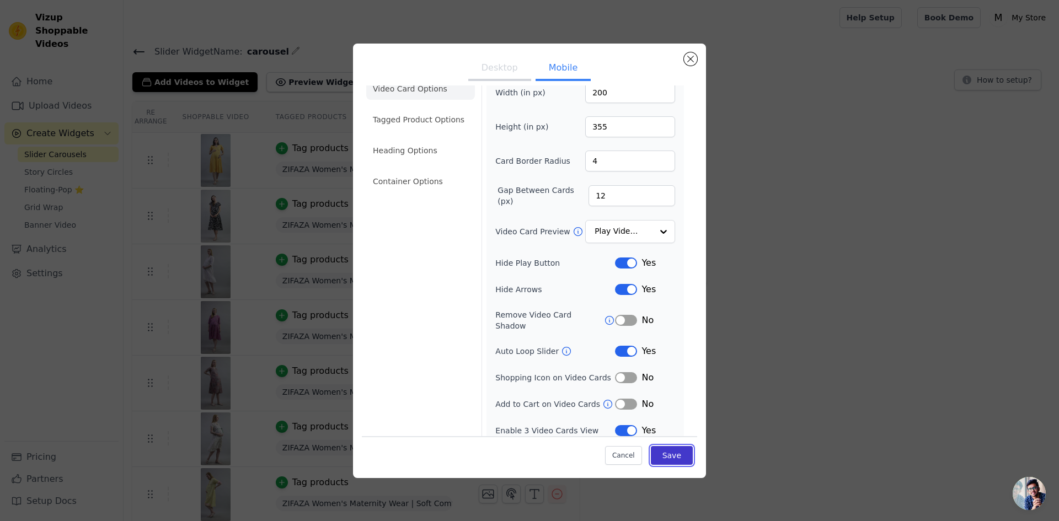
click at [667, 459] on button "Save" at bounding box center [672, 455] width 42 height 19
